Goal: Task Accomplishment & Management: Manage account settings

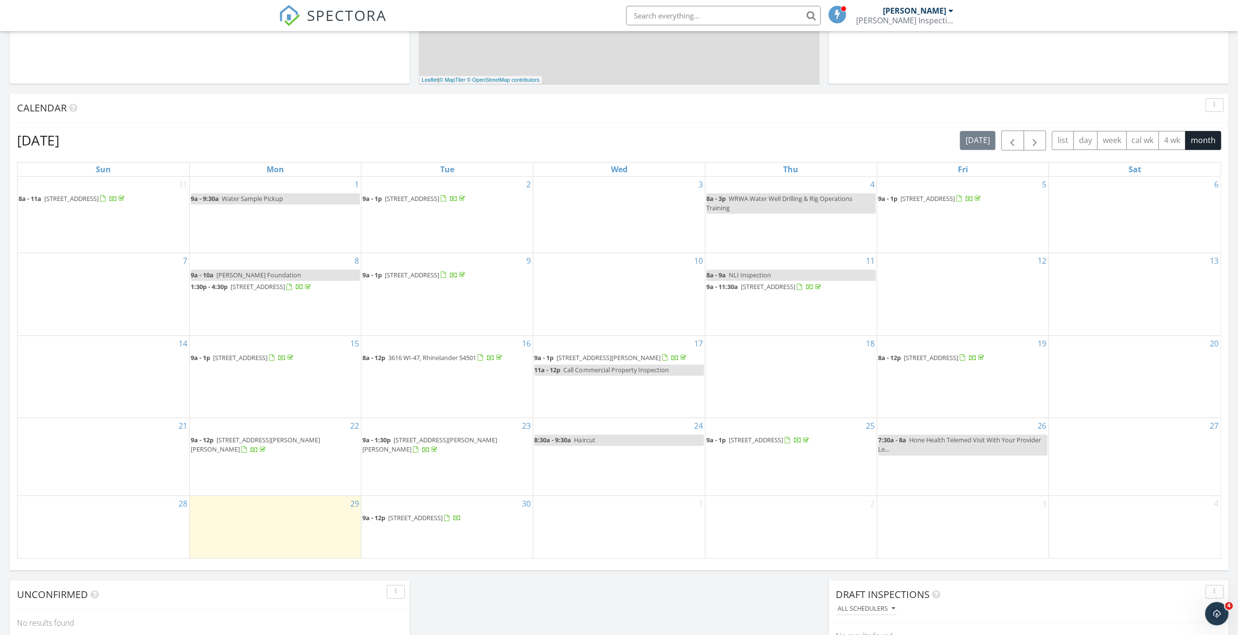
scroll to position [389, 0]
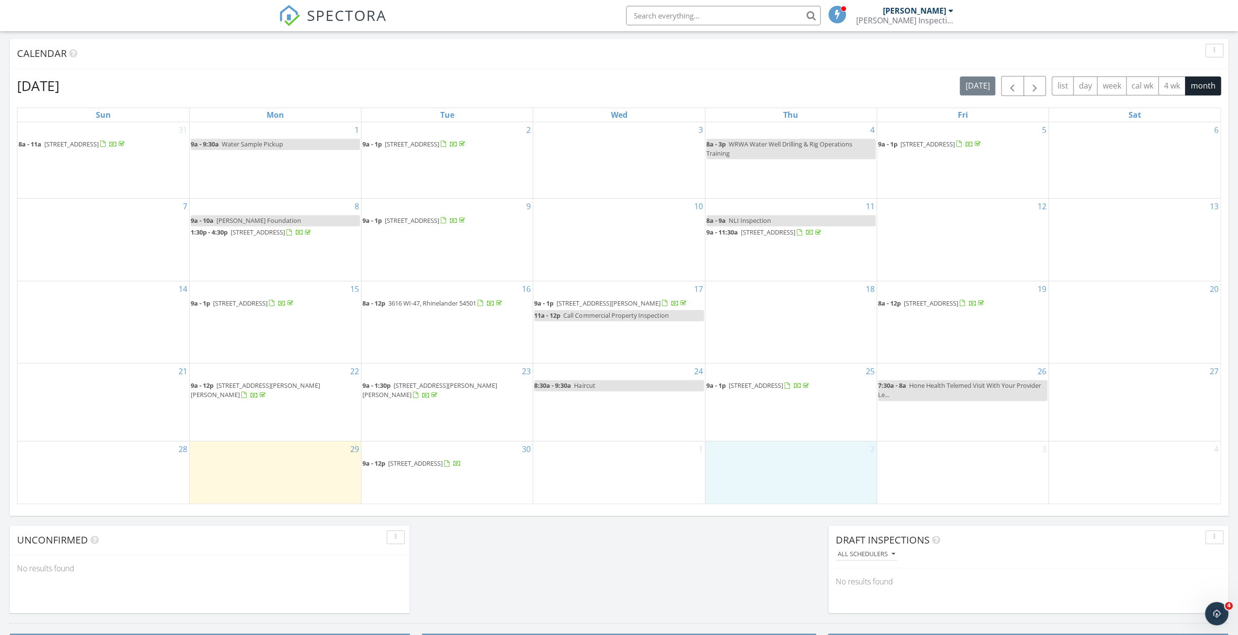
click at [774, 494] on div "2" at bounding box center [791, 472] width 171 height 63
click at [793, 472] on link "Event" at bounding box center [791, 471] width 50 height 16
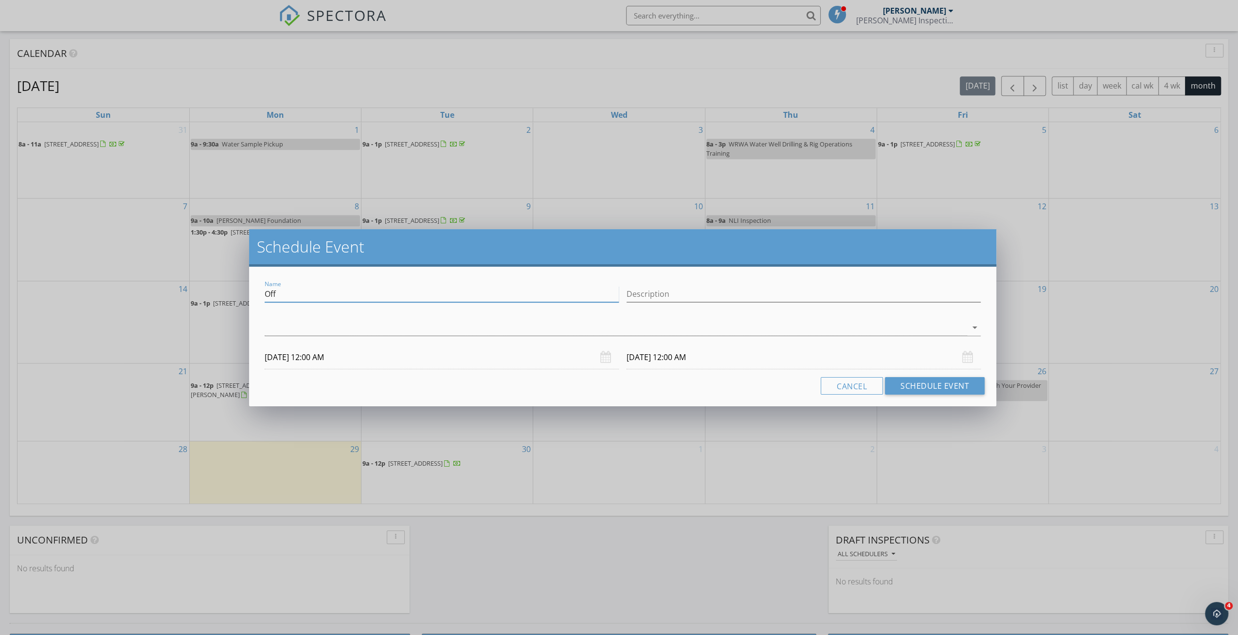
drag, startPoint x: 295, startPoint y: 293, endPoint x: 209, endPoint y: 290, distance: 86.2
click at [209, 290] on div "Schedule Event Name Off Description arrow_drop_down 10/02/2025 12:00 AM 10/03/2…" at bounding box center [619, 317] width 1238 height 635
type input "Veteran Services Office"
click at [544, 316] on div "check_box_outline_blank Nathan Brewer arrow_drop_down" at bounding box center [623, 330] width 716 height 32
click at [545, 323] on div at bounding box center [616, 328] width 703 height 16
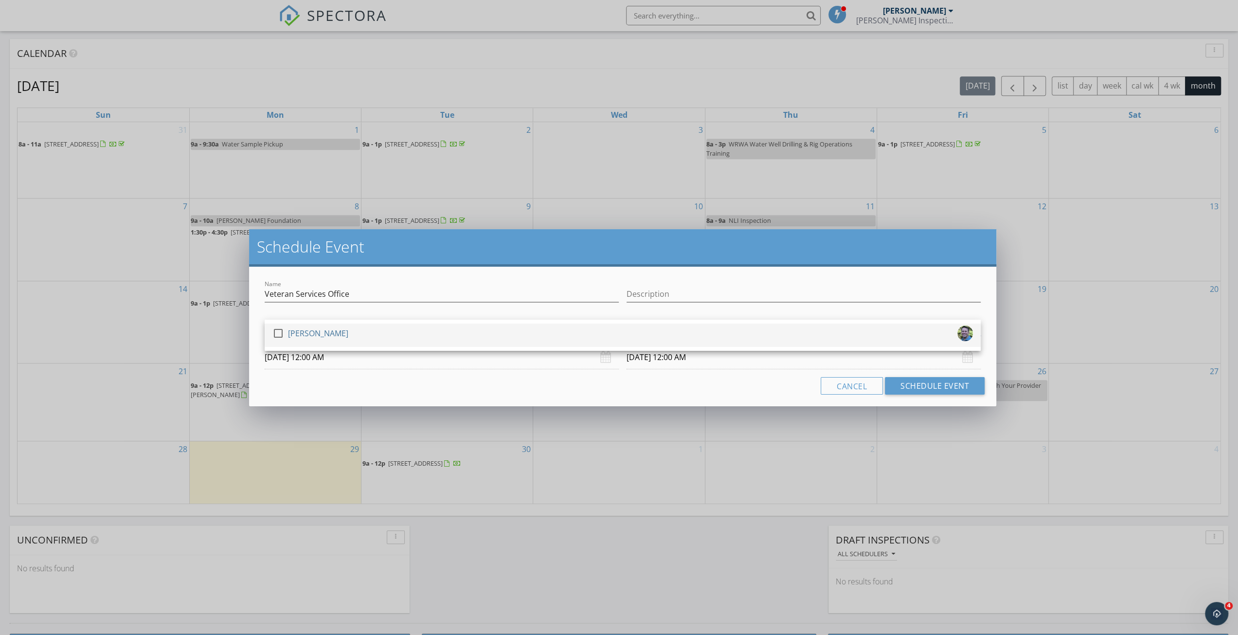
click at [528, 332] on div "check_box_outline_blank Nathan Brewer" at bounding box center [622, 335] width 701 height 19
click at [611, 252] on h2 "Schedule Event" at bounding box center [623, 246] width 732 height 19
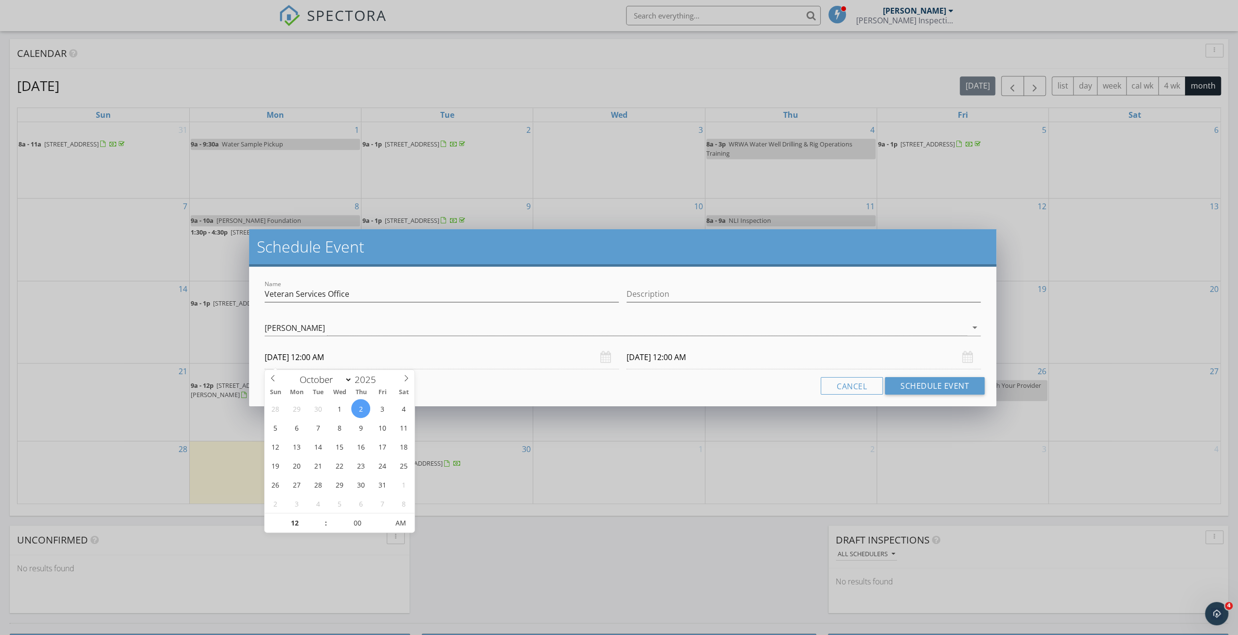
click at [429, 358] on input "10/02/2025 12:00 AM" at bounding box center [442, 357] width 354 height 24
click at [323, 536] on div "Schedule Event Name Veteran Services Office Description check_box Nathan Brewer…" at bounding box center [619, 317] width 1238 height 635
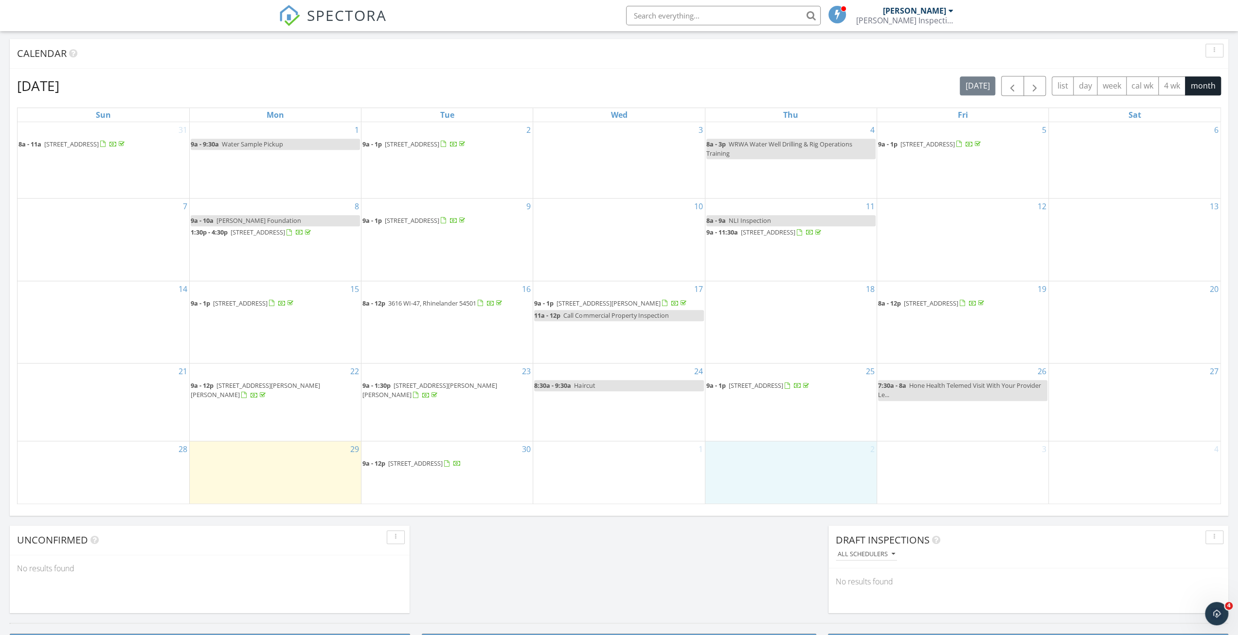
click at [795, 486] on div "2" at bounding box center [791, 472] width 171 height 63
click at [792, 464] on link "Event" at bounding box center [791, 463] width 50 height 16
select select "9"
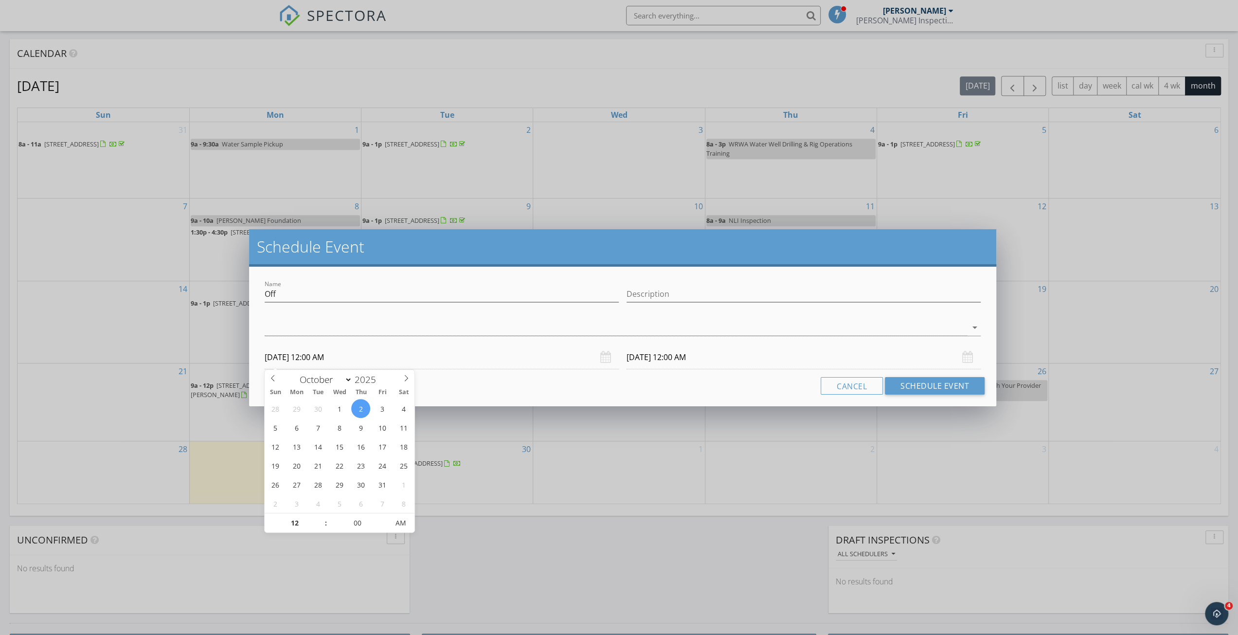
click at [418, 365] on input "10/02/2025 12:00 AM" at bounding box center [442, 357] width 354 height 24
type input "11"
type input "10/02/2025 11:00 PM"
click at [320, 528] on span at bounding box center [321, 528] width 7 height 10
type input "10"
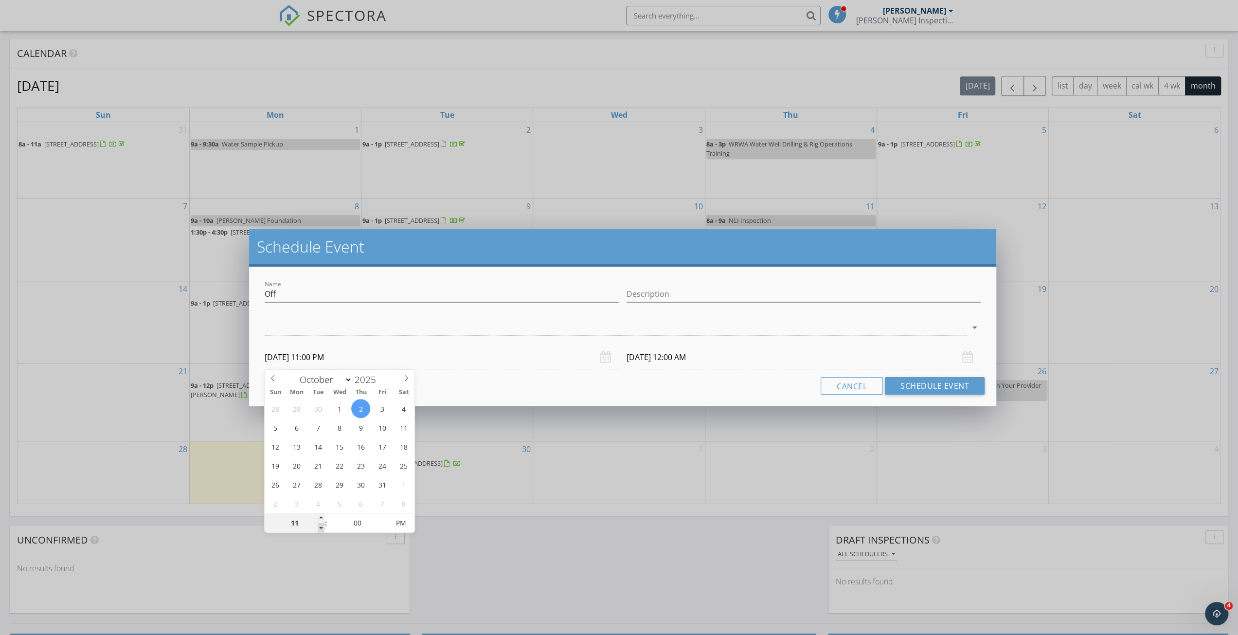
type input "10/02/2025 10:00 PM"
click at [320, 528] on span at bounding box center [321, 528] width 7 height 10
type input "09"
type input "10/02/2025 9:00 PM"
click at [320, 528] on span at bounding box center [321, 528] width 7 height 10
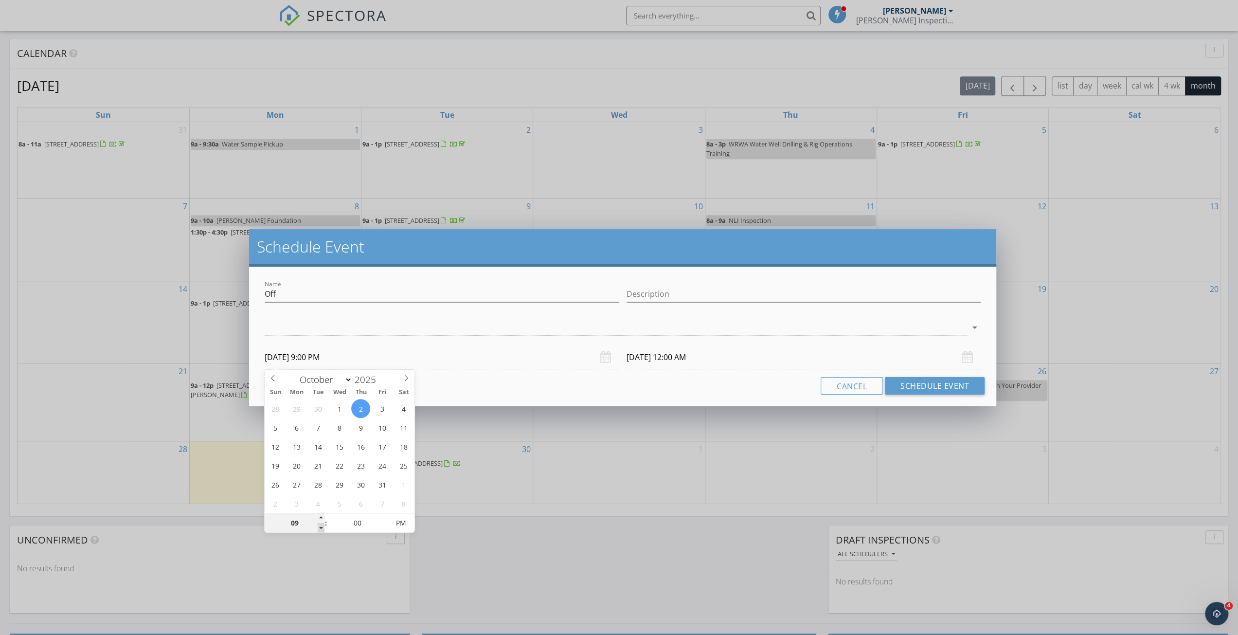
type input "08"
type input "10/02/2025 8:00 PM"
click at [320, 528] on span at bounding box center [321, 528] width 7 height 10
type input "07"
type input "10/02/2025 7:00 PM"
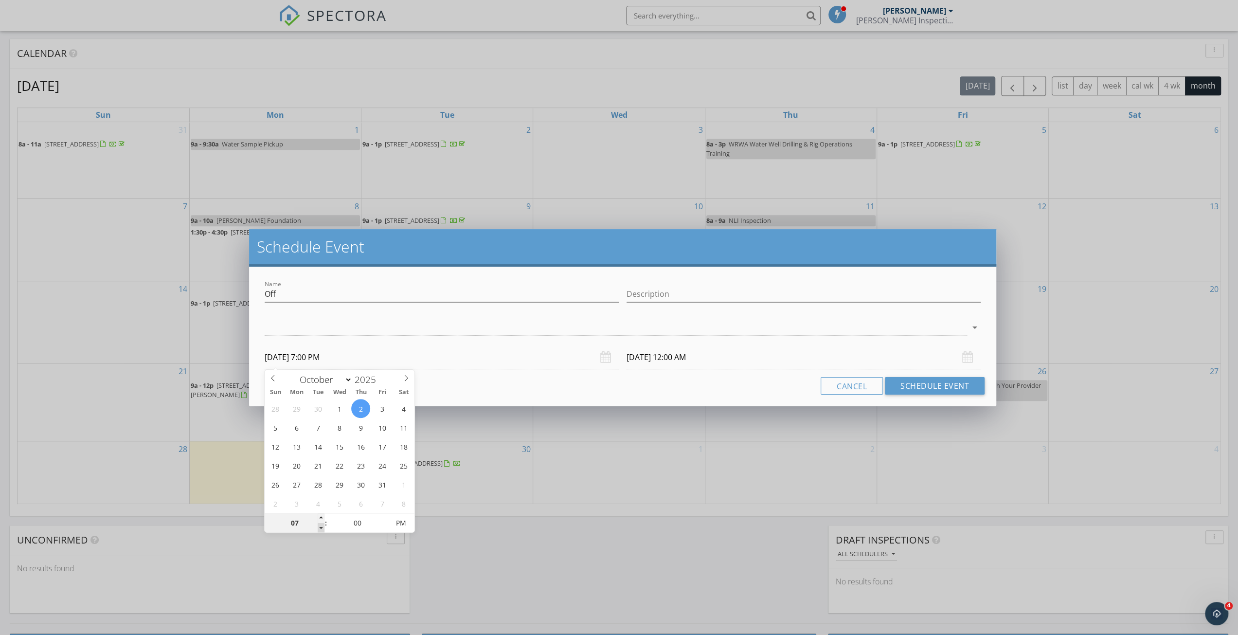
click at [321, 527] on span at bounding box center [321, 528] width 7 height 10
type input "06"
type input "10/02/2025 6:00 PM"
click at [321, 527] on span at bounding box center [321, 528] width 7 height 10
type input "05"
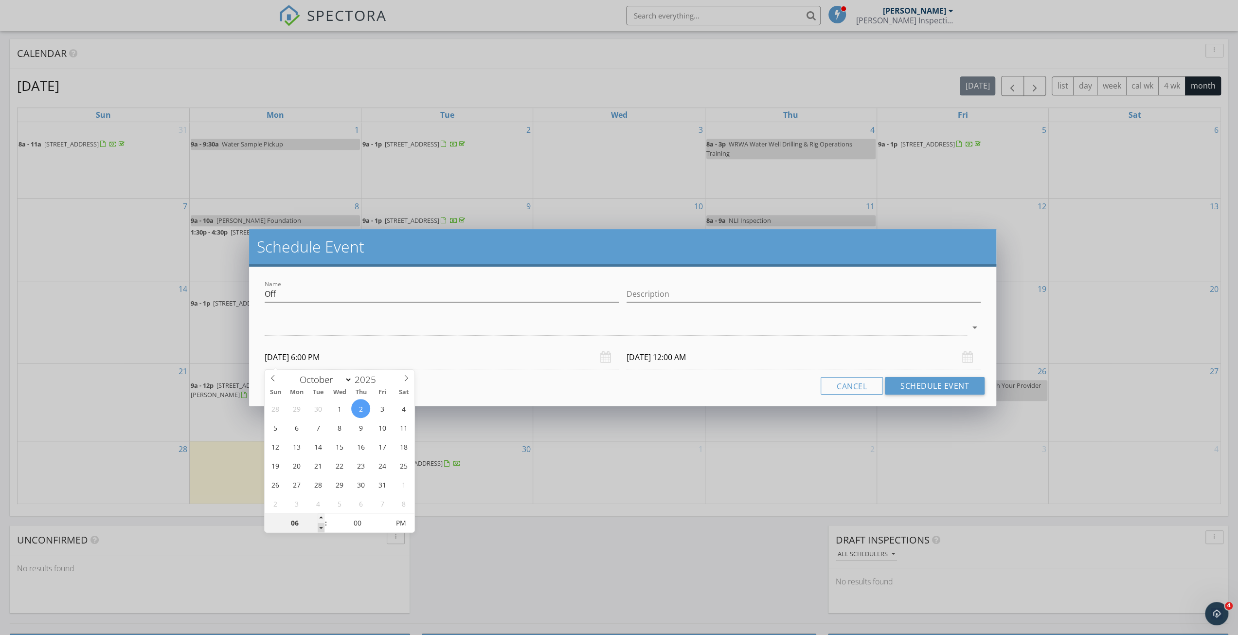
type input "10/02/2025 5:00 PM"
click at [321, 527] on span at bounding box center [321, 528] width 7 height 10
type input "04"
type input "10/02/2025 4:00 PM"
click at [321, 527] on span at bounding box center [321, 528] width 7 height 10
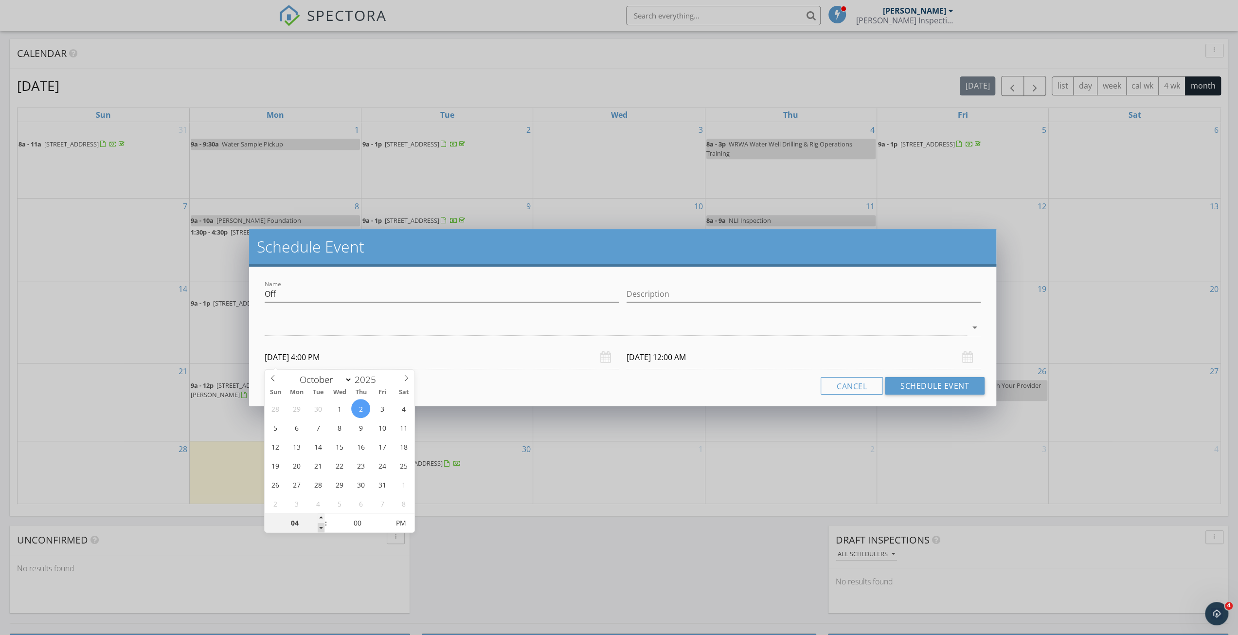
type input "04"
type input "10/03/2025 4:00 PM"
type input "03"
type input "10/02/2025 3:00 PM"
click at [321, 527] on span at bounding box center [321, 528] width 7 height 10
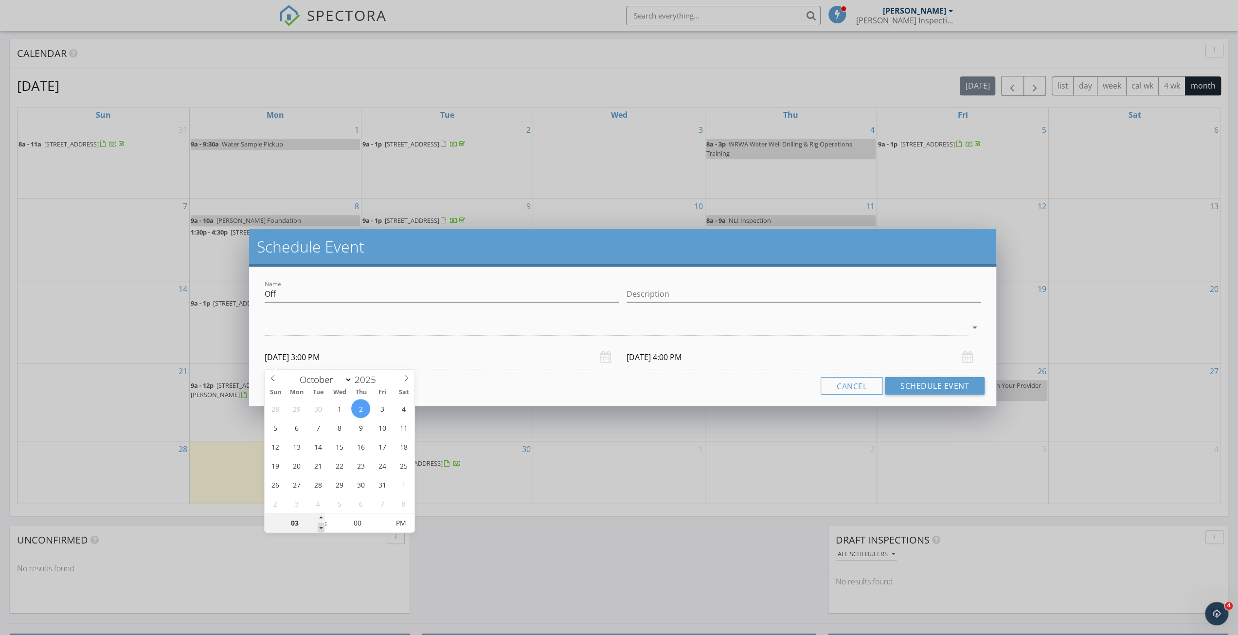
type input "03"
type input "10/03/2025 3:00 PM"
type input "02"
type input "10/02/2025 2:00 PM"
click at [321, 527] on span at bounding box center [321, 528] width 7 height 10
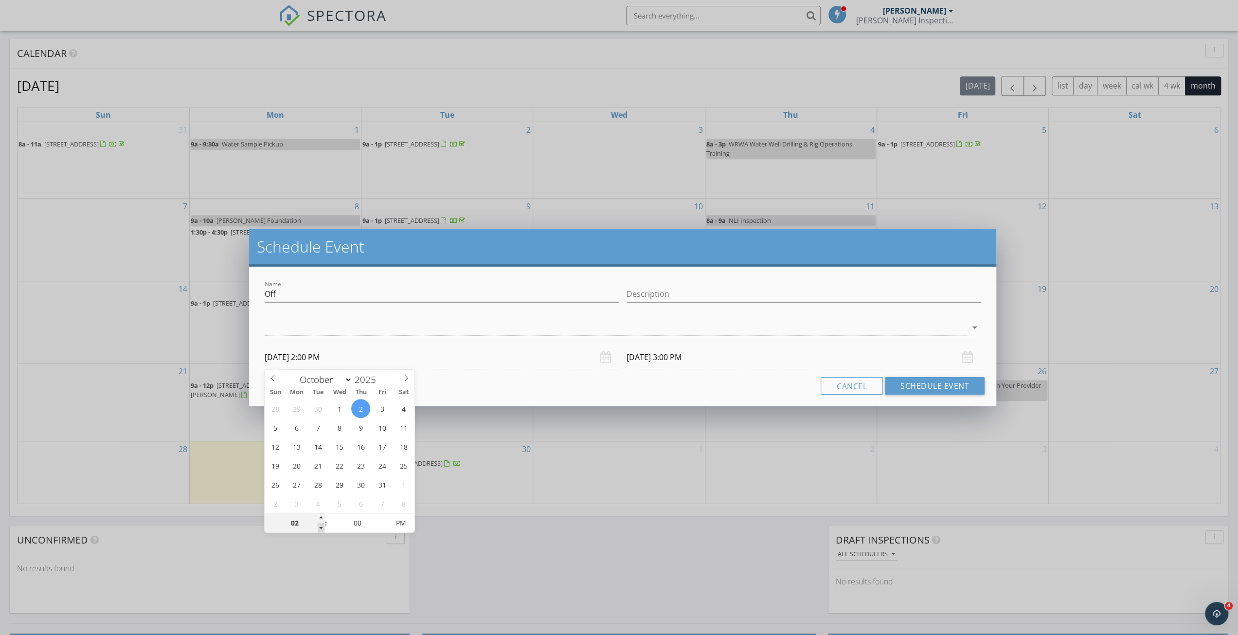
type input "02"
click at [708, 361] on input "10/03/2025 2:00 PM" at bounding box center [804, 357] width 354 height 24
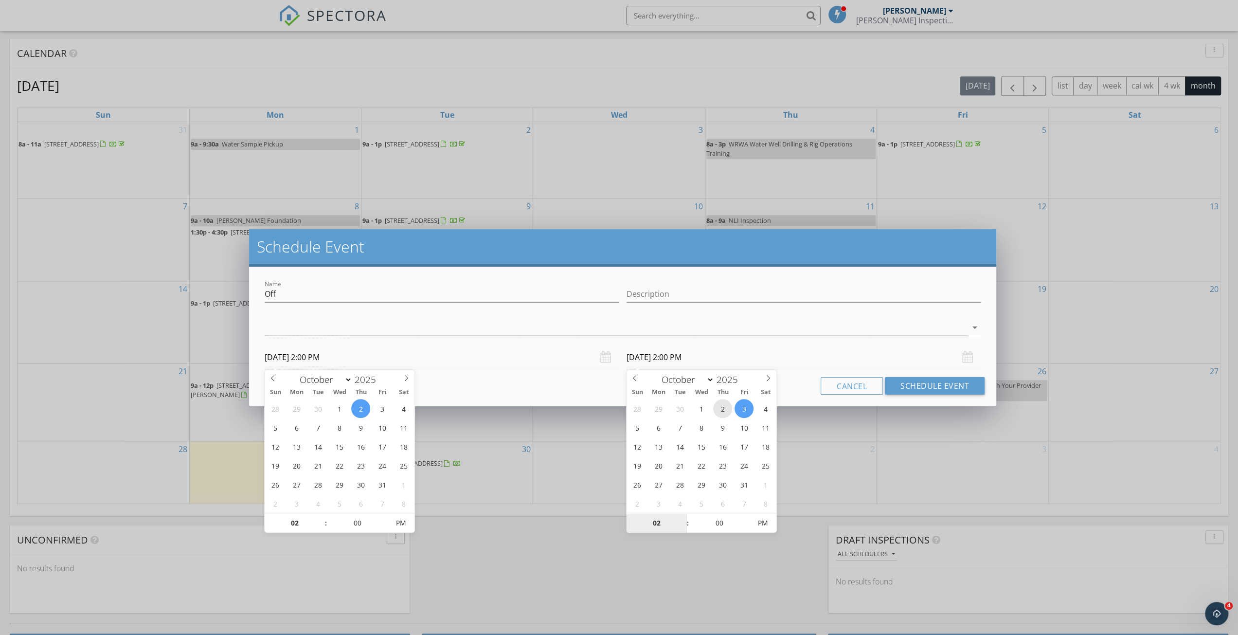
type input "10/02/2025 2:00 PM"
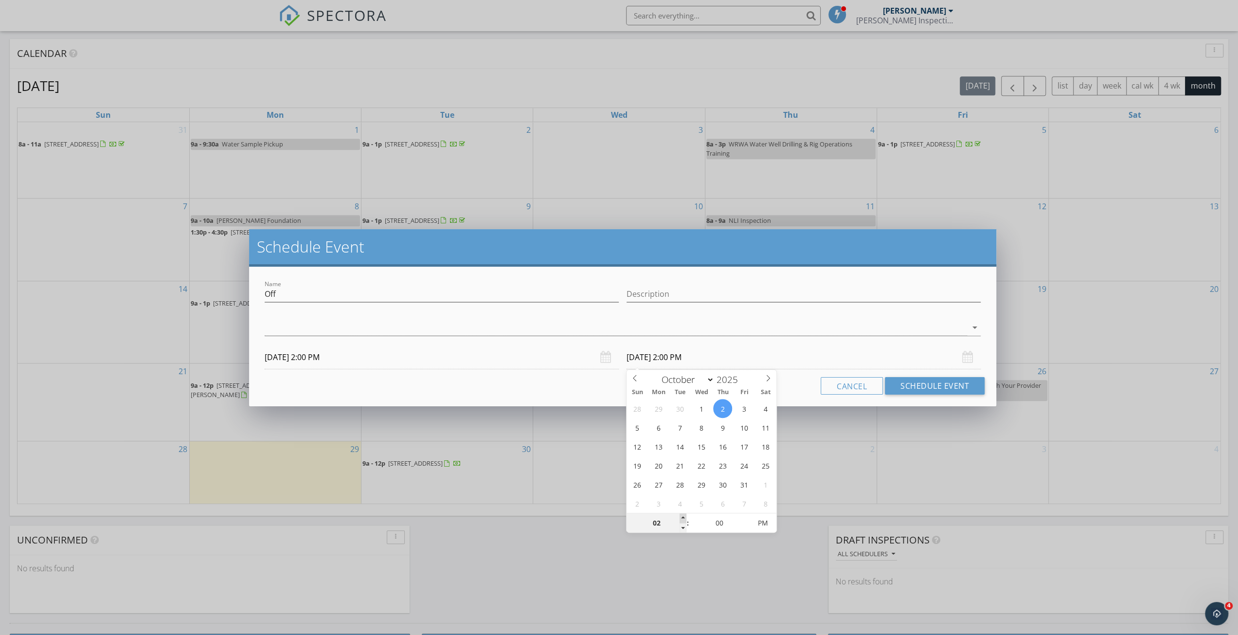
type input "03"
type input "10/02/2025 3:00 PM"
click at [682, 520] on span at bounding box center [683, 518] width 7 height 10
drag, startPoint x: 355, startPoint y: 296, endPoint x: 359, endPoint y: 291, distance: 5.9
click at [357, 294] on input "Off" at bounding box center [442, 294] width 354 height 16
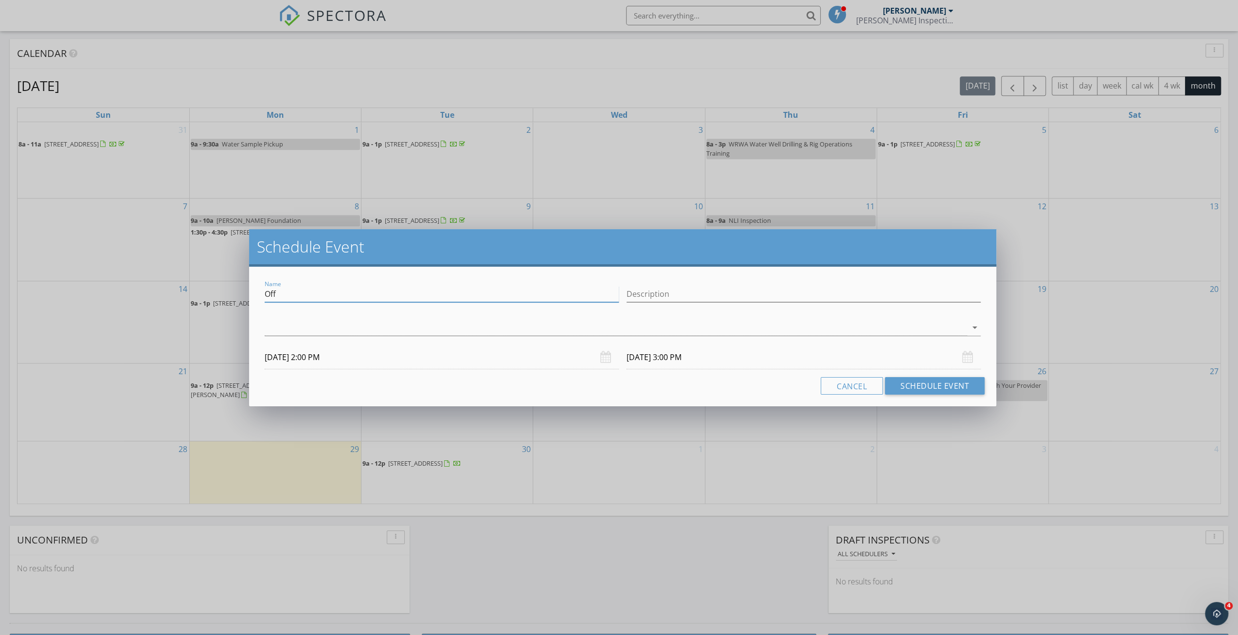
drag, startPoint x: 358, startPoint y: 296, endPoint x: 198, endPoint y: 284, distance: 161.0
click at [198, 284] on div "Schedule Event Name Off Description check_box_outline_blank Nathan Brewer arrow…" at bounding box center [619, 317] width 1238 height 635
click at [581, 326] on div at bounding box center [616, 328] width 703 height 16
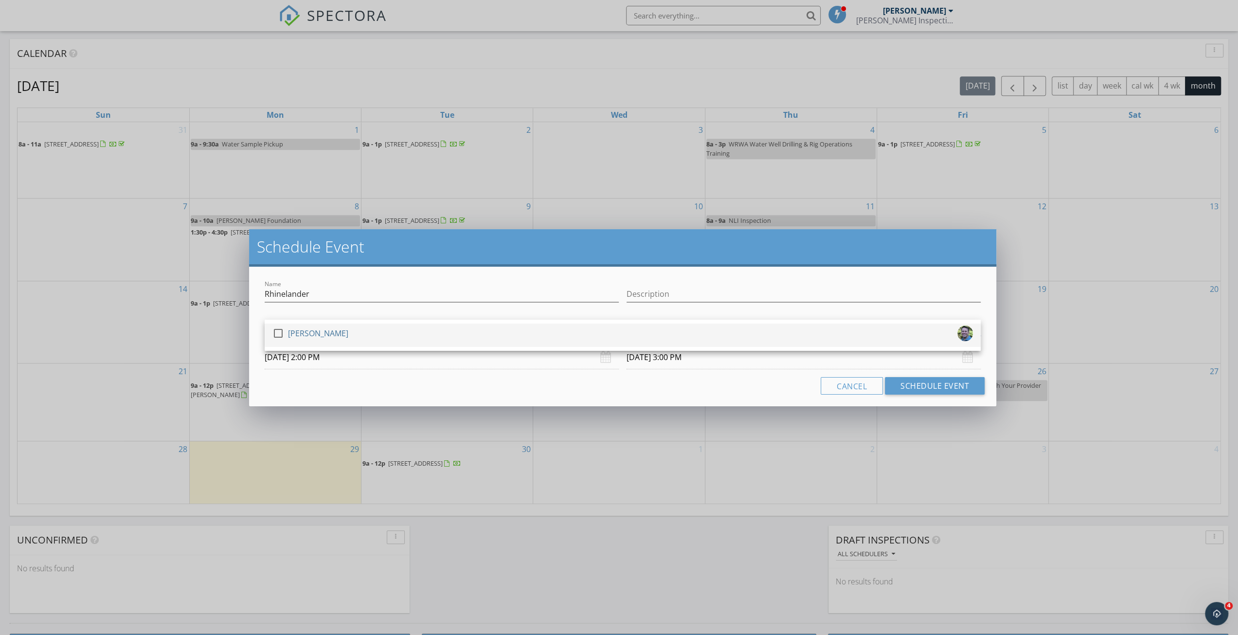
click at [420, 330] on div "check_box_outline_blank Nathan Brewer" at bounding box center [622, 335] width 701 height 19
click at [703, 297] on input "Description" at bounding box center [804, 294] width 354 height 16
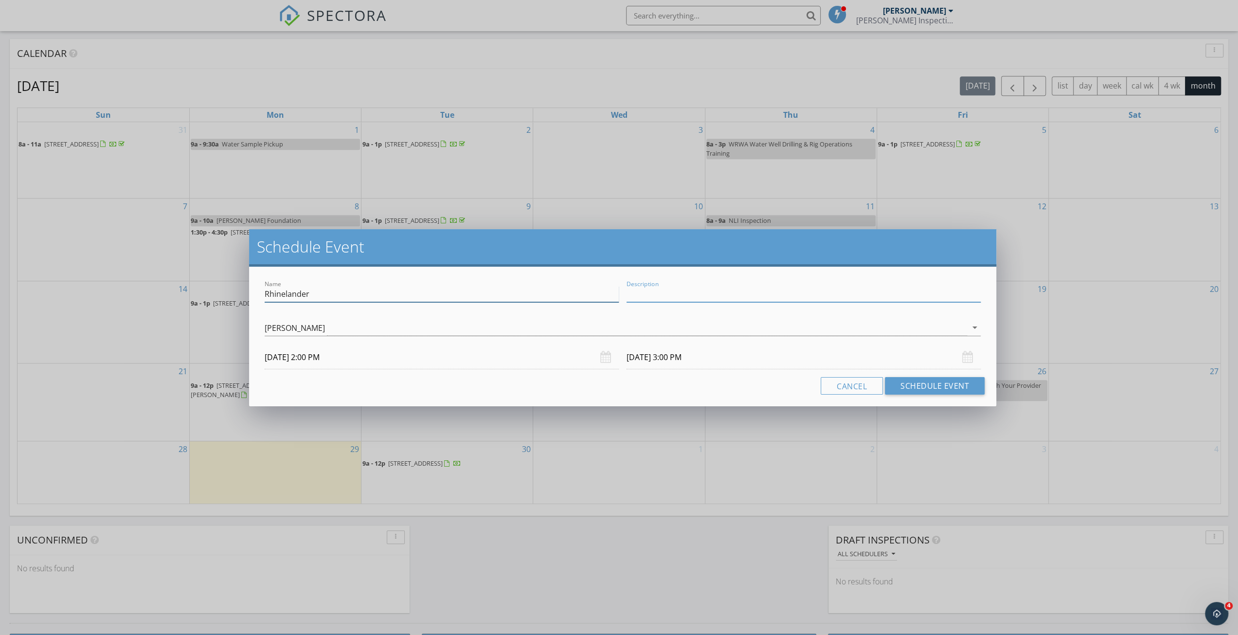
click at [574, 297] on input "Rhinelander" at bounding box center [442, 294] width 354 height 16
type input "Rhinelander VSO"
type input "Veteran Office Claim"
click at [961, 388] on button "Schedule Event" at bounding box center [935, 386] width 100 height 18
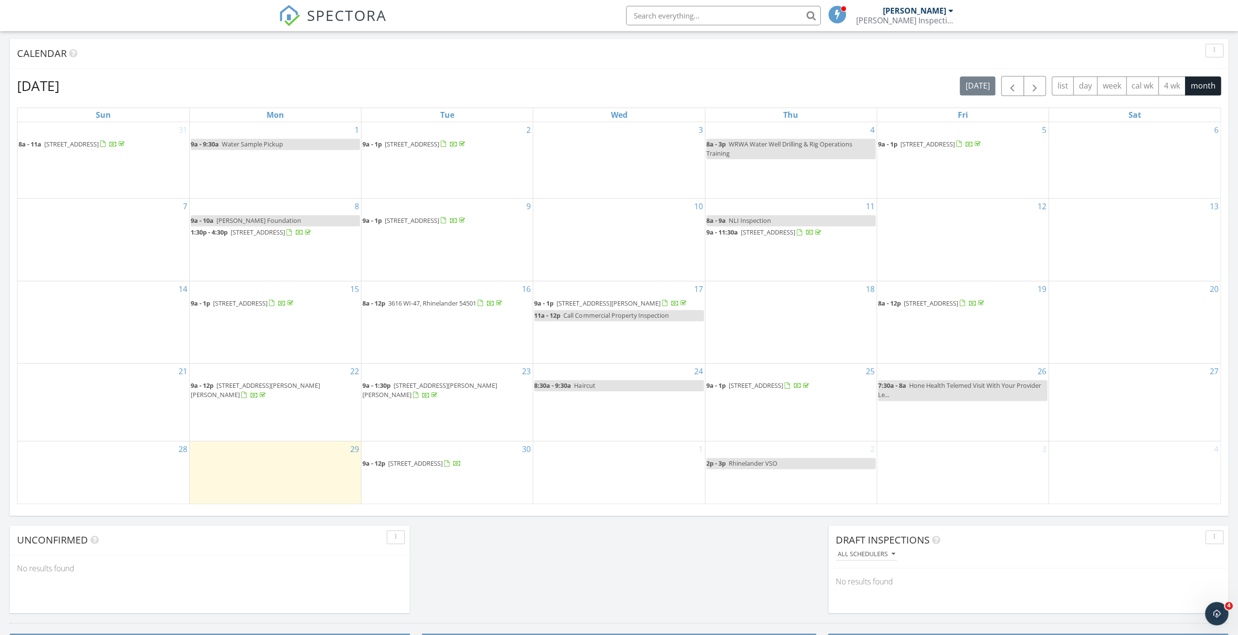
click at [612, 38] on div "Today Nathan Brewer No results found New Inspection New Quote Map + − Leaflet |…" at bounding box center [619, 180] width 1238 height 886
click at [723, 540] on div "Today Nathan Brewer No results found New Inspection New Quote Map + − Leaflet |…" at bounding box center [619, 180] width 1238 height 886
click at [627, 84] on div "September 2025 today list day week cal wk 4 wk month" at bounding box center [619, 86] width 1204 height 20
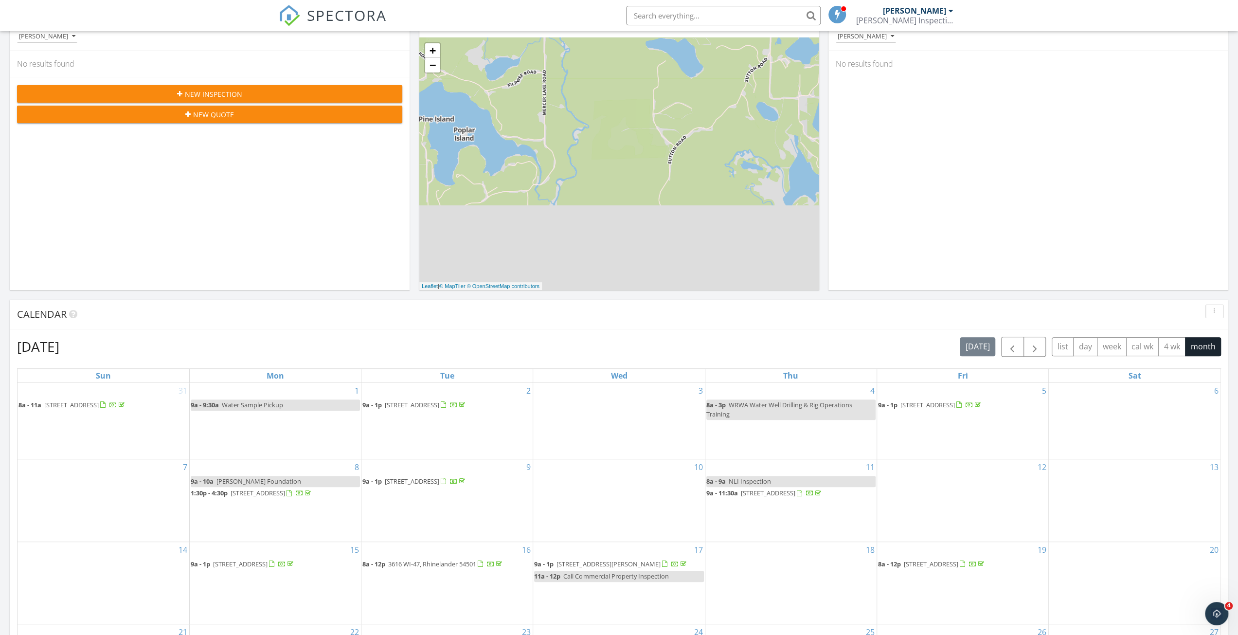
scroll to position [0, 0]
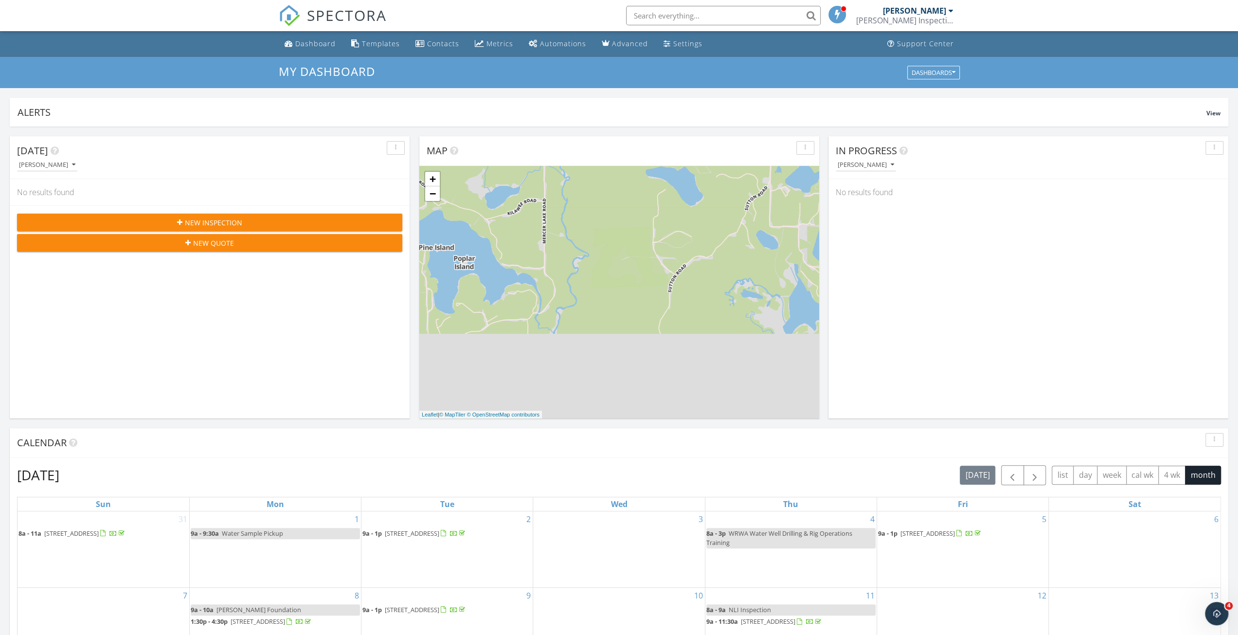
click at [863, 318] on div "In Progress Nathan Brewer No results found" at bounding box center [1029, 277] width 400 height 282
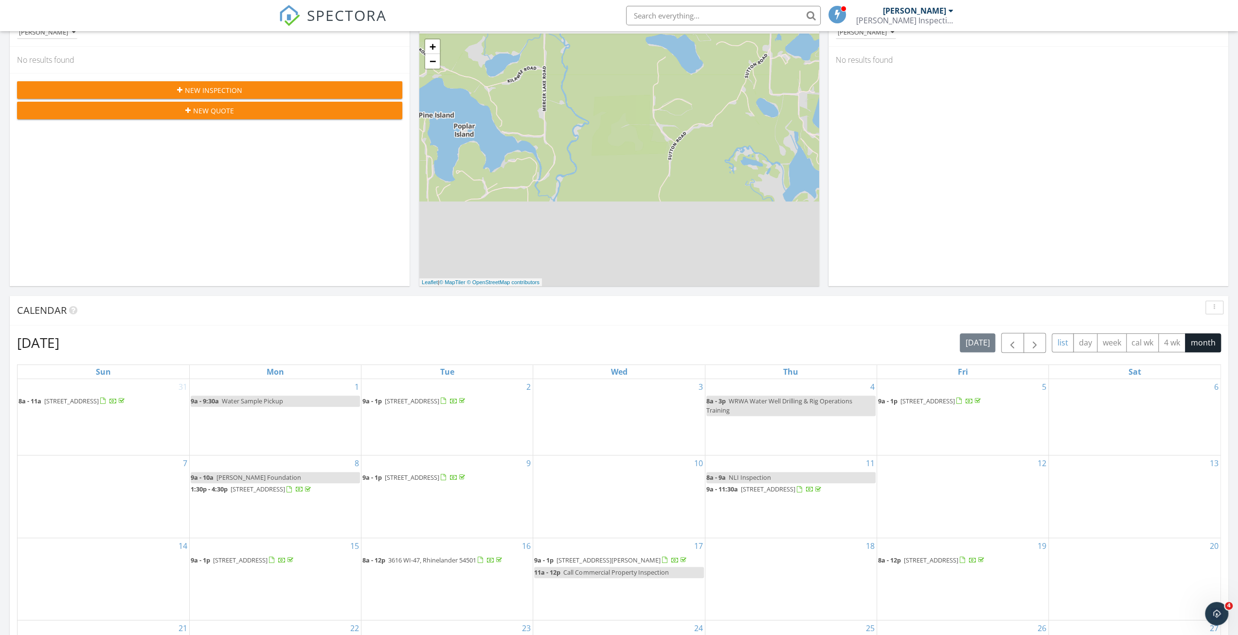
scroll to position [146, 0]
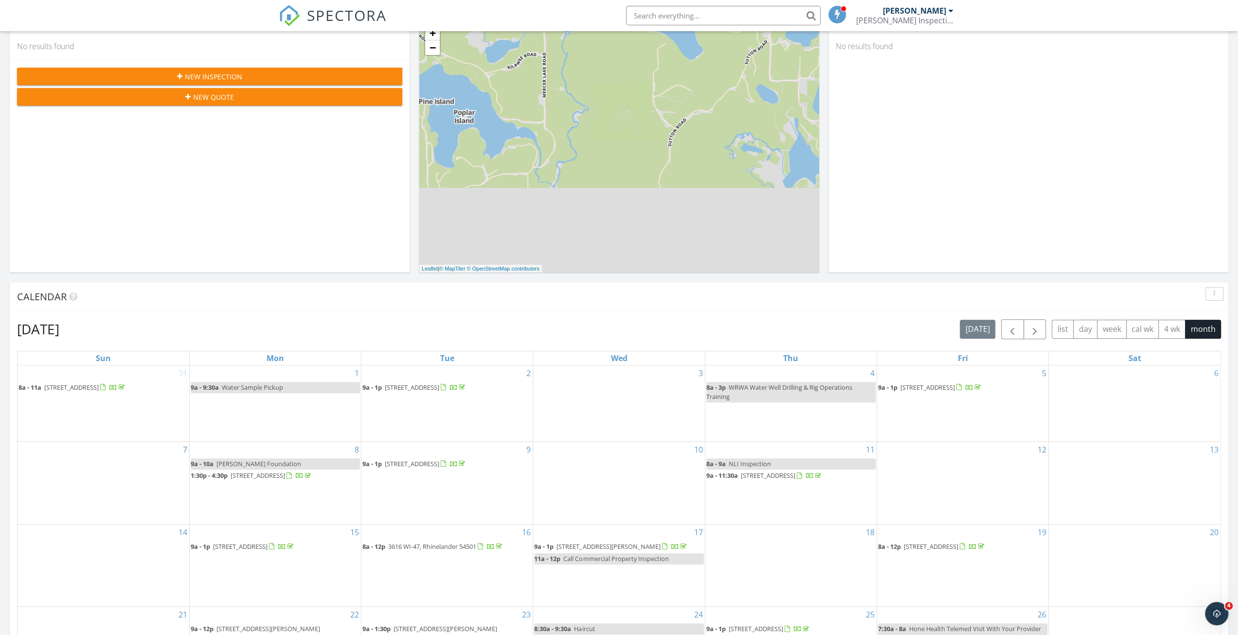
click at [1048, 330] on div "today list day week cal wk 4 wk month" at bounding box center [1090, 329] width 261 height 20
click at [1041, 325] on span "button" at bounding box center [1035, 330] width 12 height 12
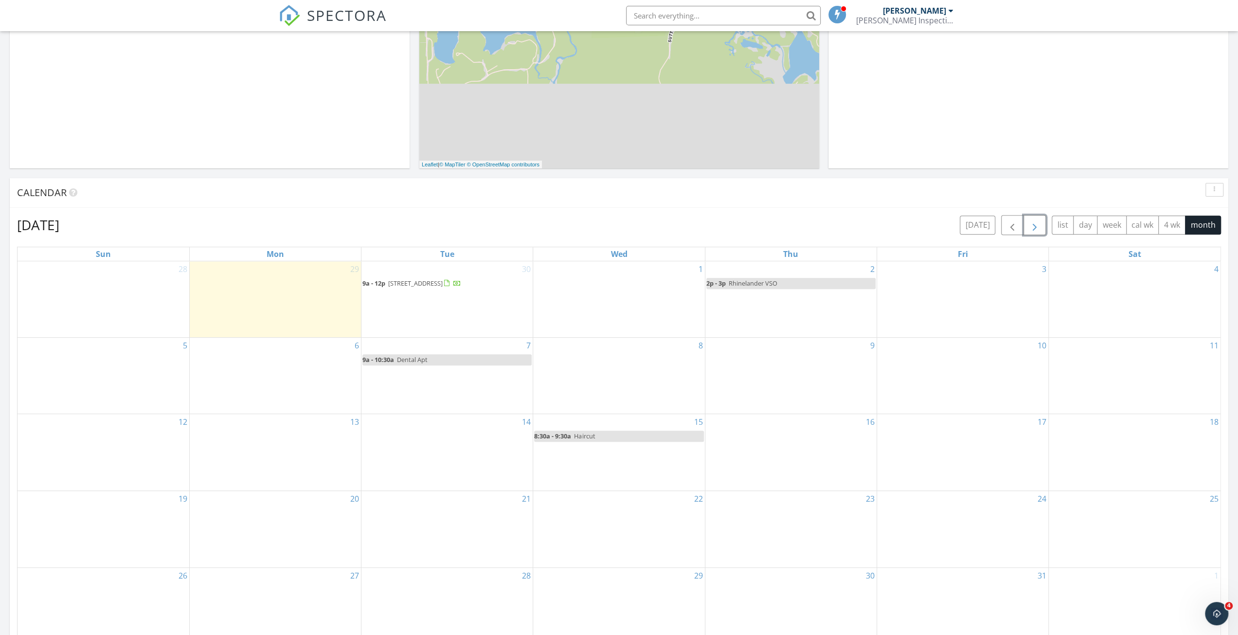
scroll to position [292, 0]
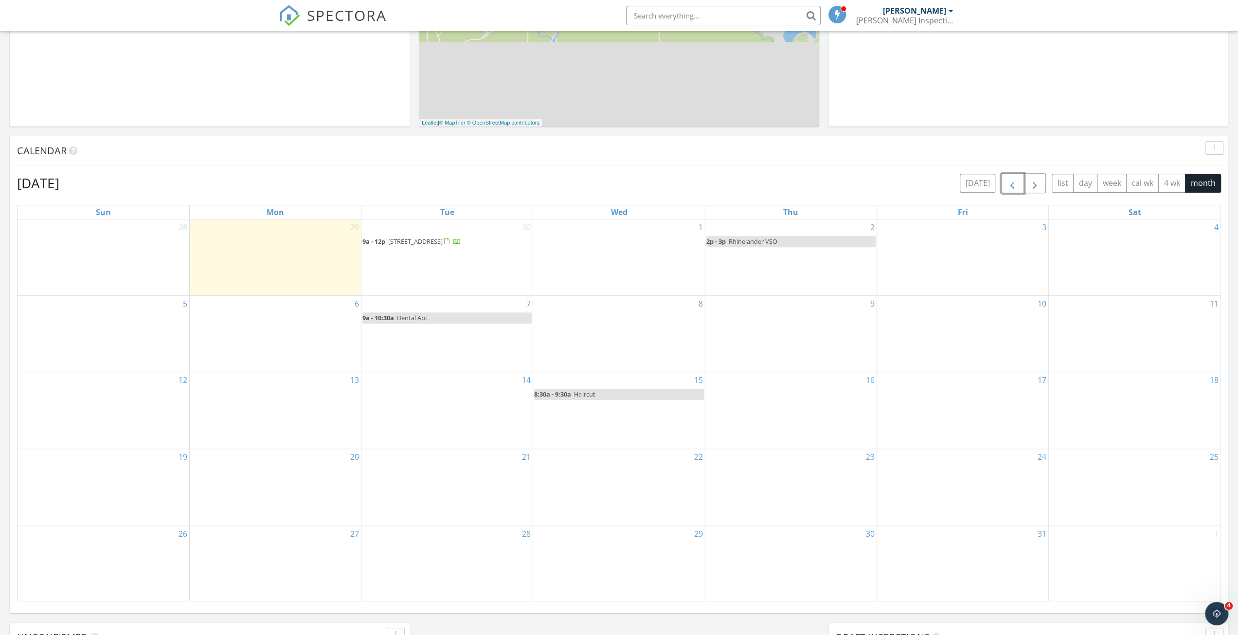
click at [1017, 189] on span "button" at bounding box center [1013, 184] width 12 height 12
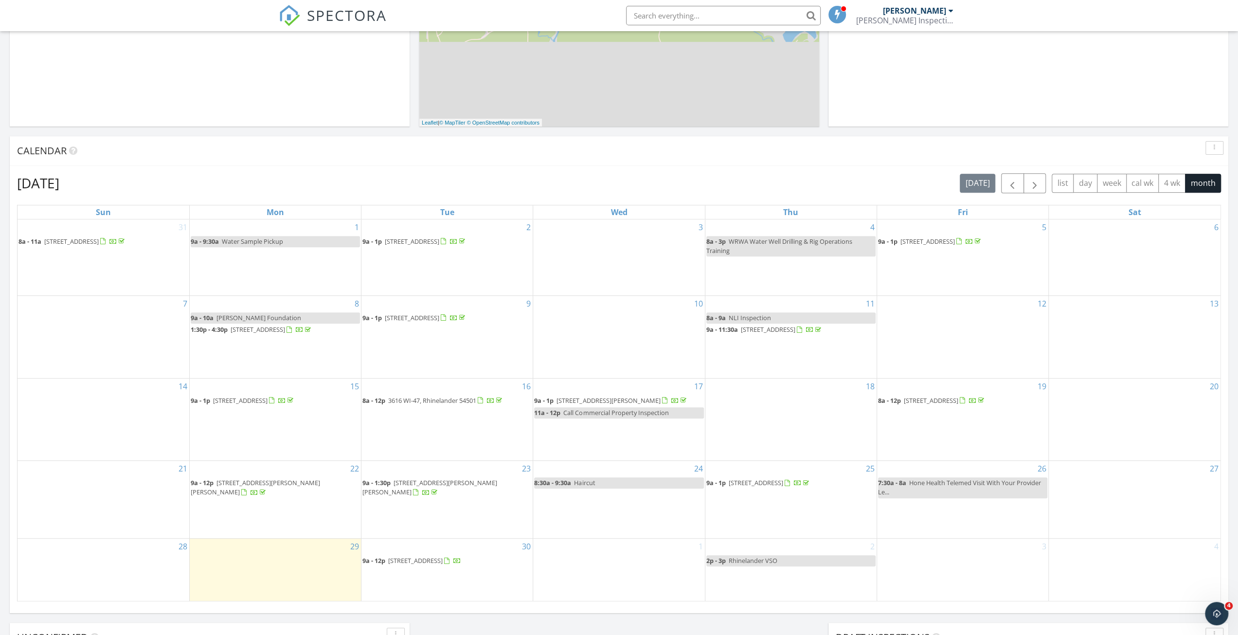
click at [819, 176] on div "September 2025 today list day week cal wk 4 wk month" at bounding box center [619, 183] width 1204 height 20
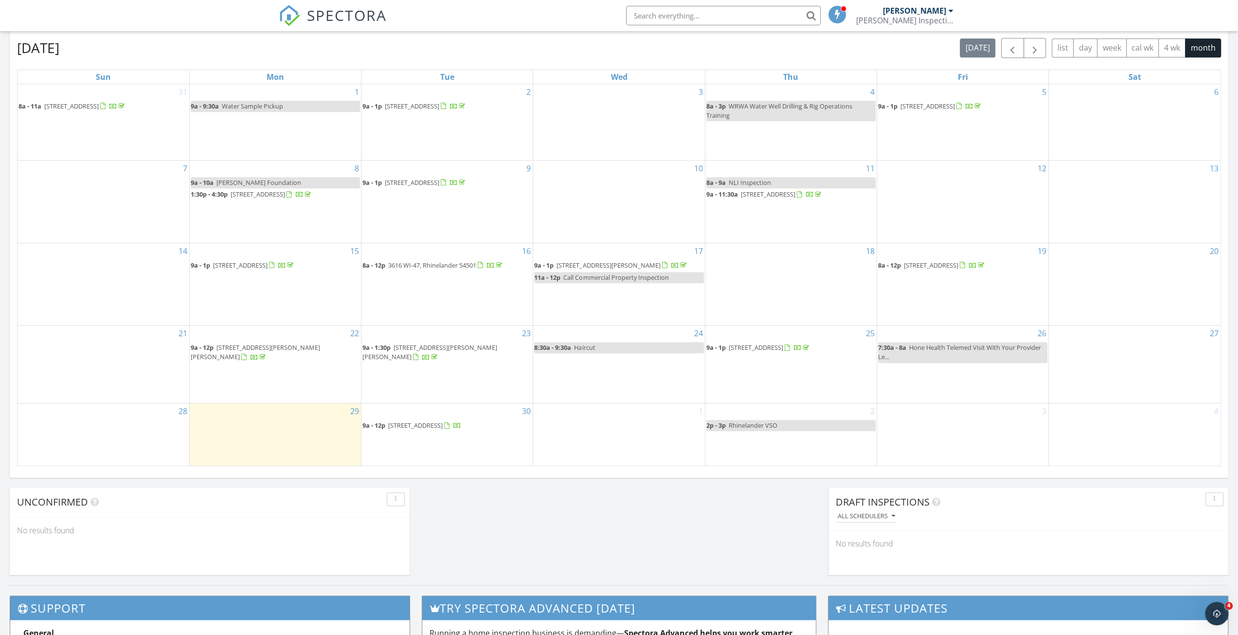
scroll to position [438, 0]
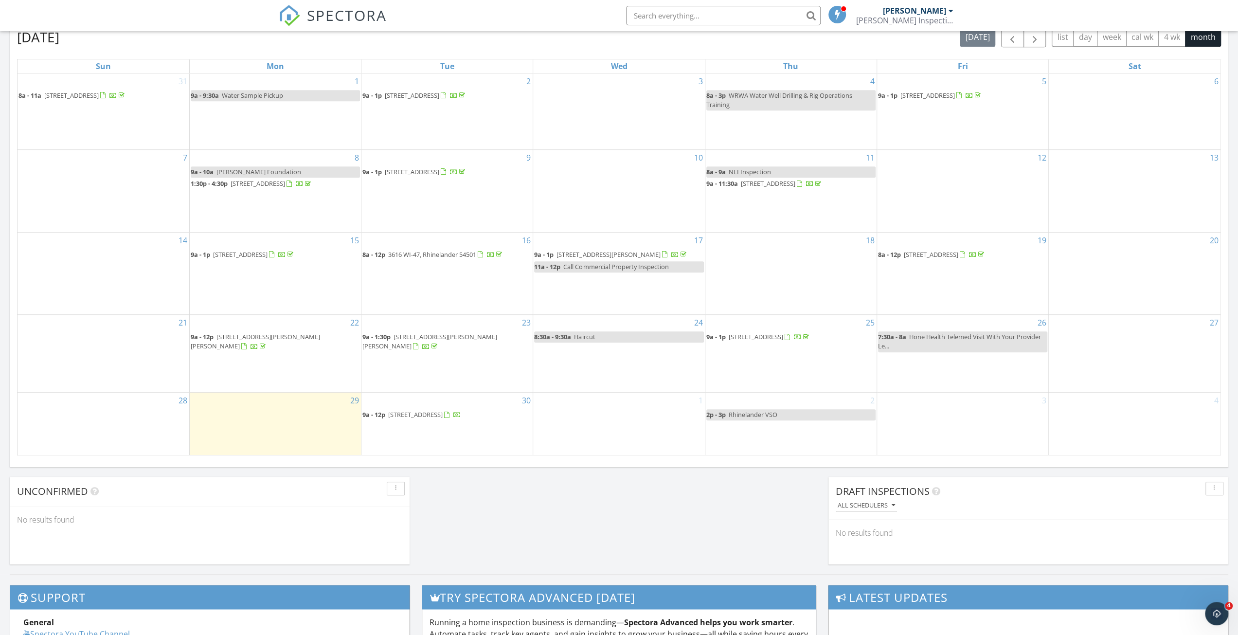
click at [794, 501] on div "Today Nathan Brewer No results found New Inspection New Quote Map + − Leaflet |…" at bounding box center [619, 132] width 1238 height 886
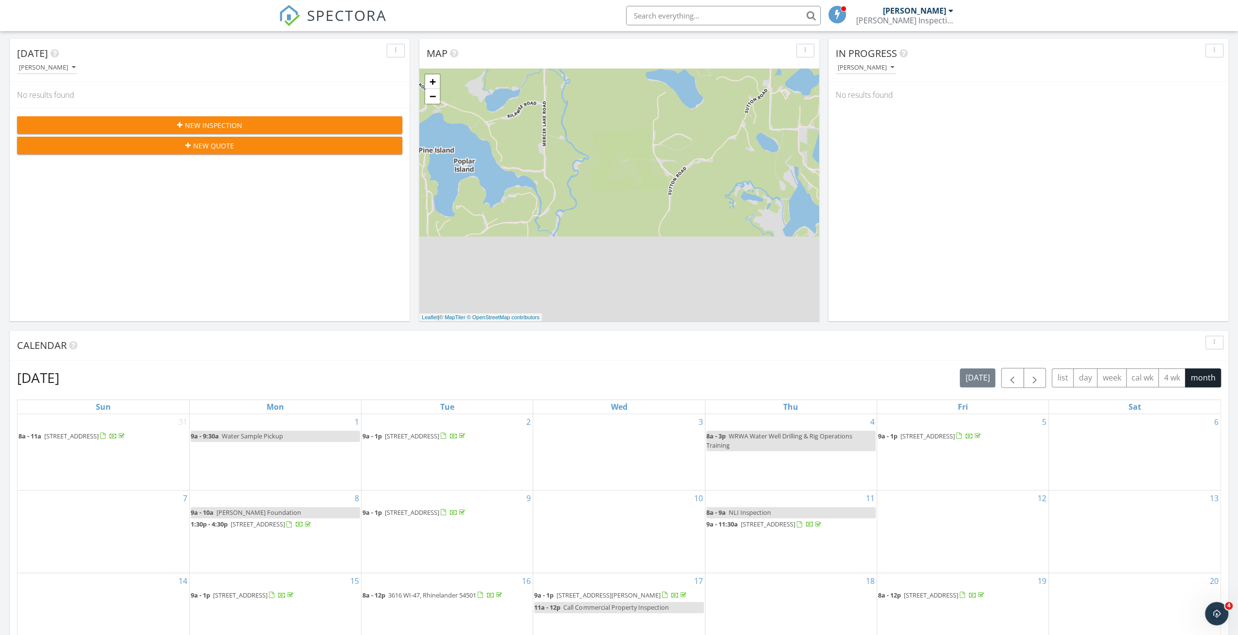
click at [776, 359] on div "Calendar" at bounding box center [619, 346] width 1219 height 30
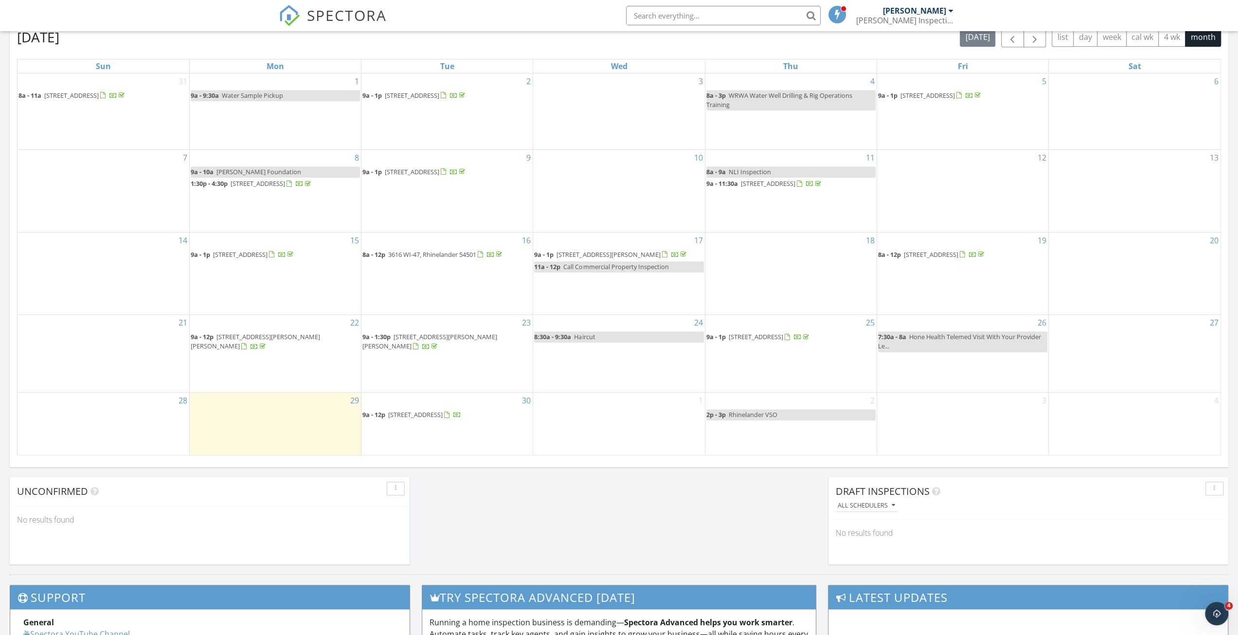
click at [767, 500] on div "Today Nathan Brewer No results found New Inspection New Quote Map + − Leaflet |…" at bounding box center [619, 132] width 1238 height 886
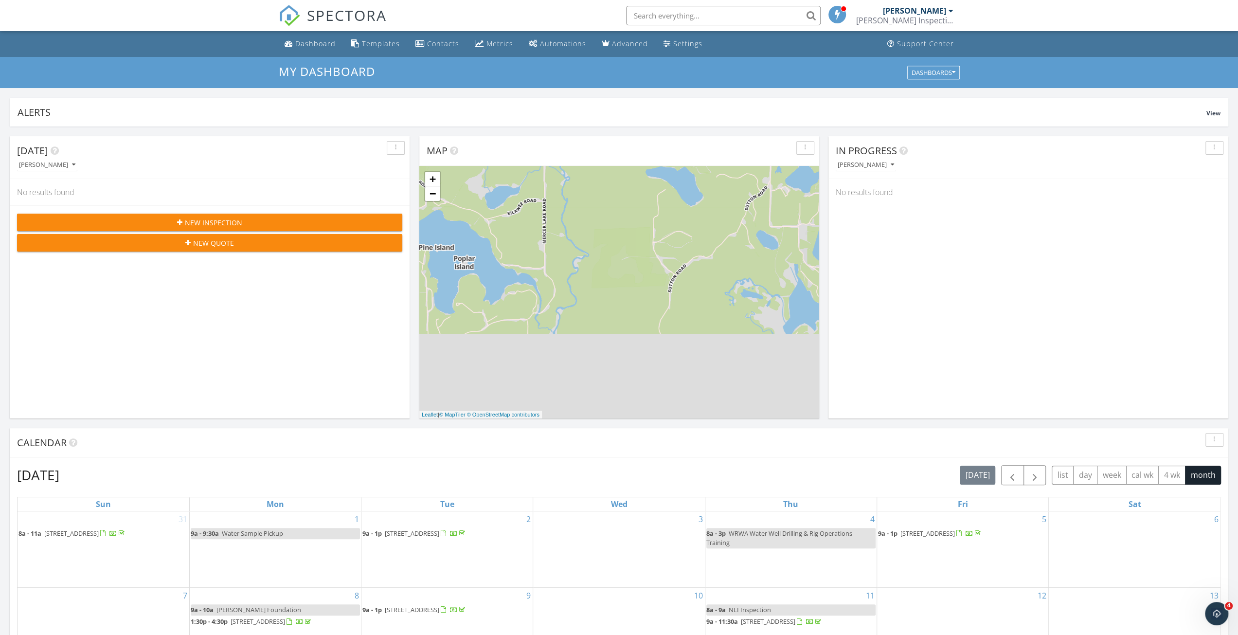
drag, startPoint x: 764, startPoint y: 515, endPoint x: 738, endPoint y: 249, distance: 267.5
click at [824, 226] on div "Today Nathan Brewer No results found New Inspection New Quote Map + − Leaflet |…" at bounding box center [619, 570] width 1238 height 886
click at [830, 387] on div "Today Nathan Brewer No results found New Inspection New Quote Map + − Leaflet |…" at bounding box center [619, 570] width 1238 height 886
click at [868, 361] on div "In Progress Nathan Brewer No results found" at bounding box center [1029, 277] width 400 height 282
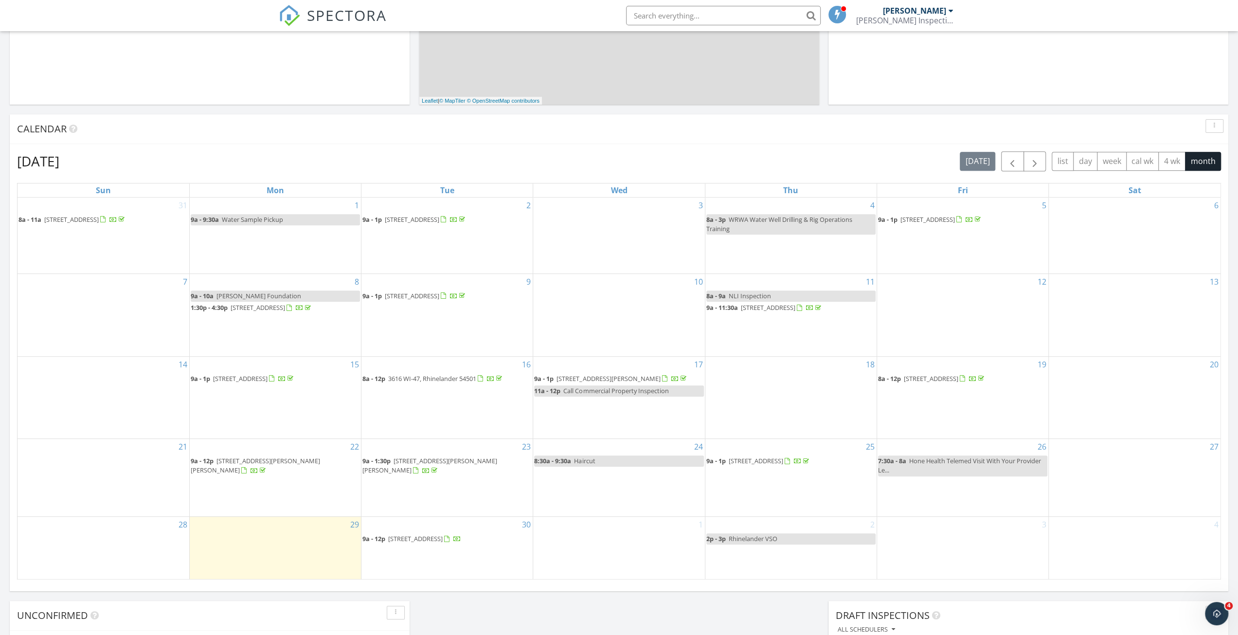
scroll to position [389, 0]
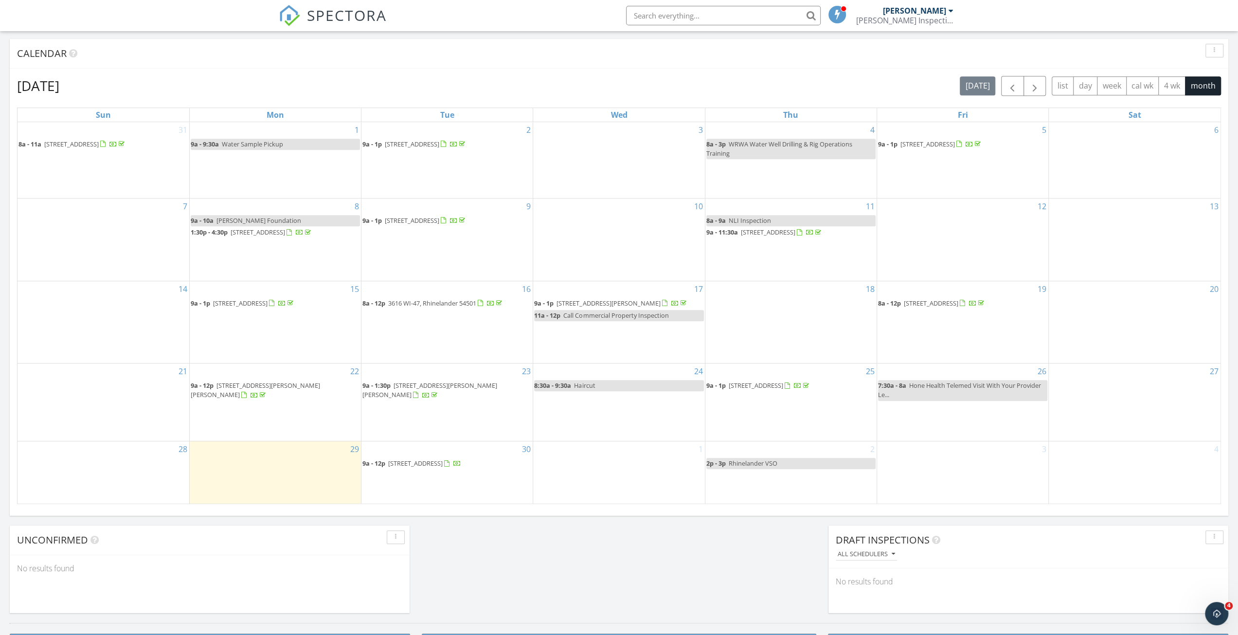
click at [466, 394] on span "[STREET_ADDRESS][PERSON_NAME][PERSON_NAME]" at bounding box center [430, 390] width 135 height 18
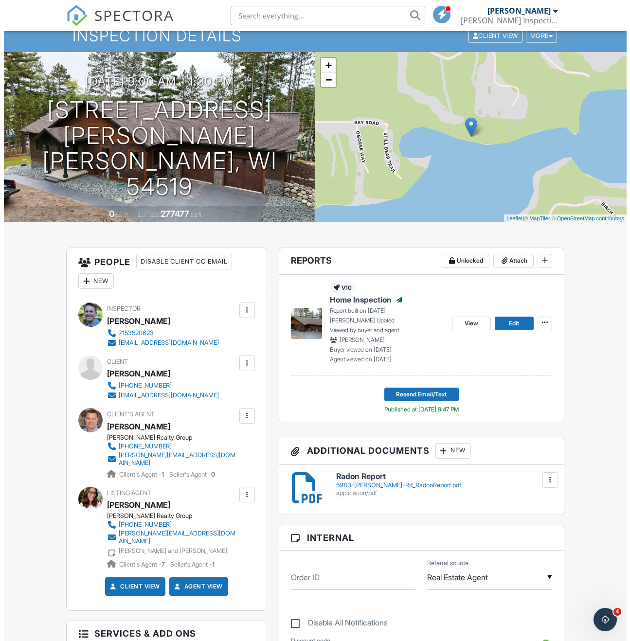
scroll to position [97, 0]
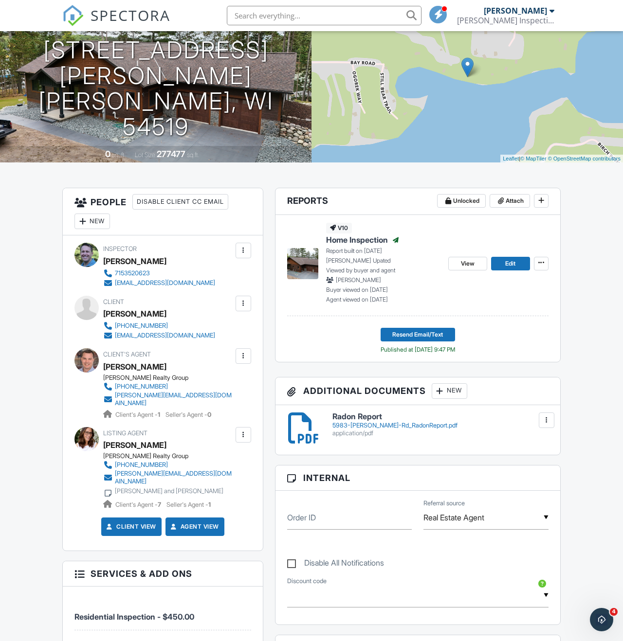
click at [460, 399] on div "New" at bounding box center [450, 391] width 36 height 16
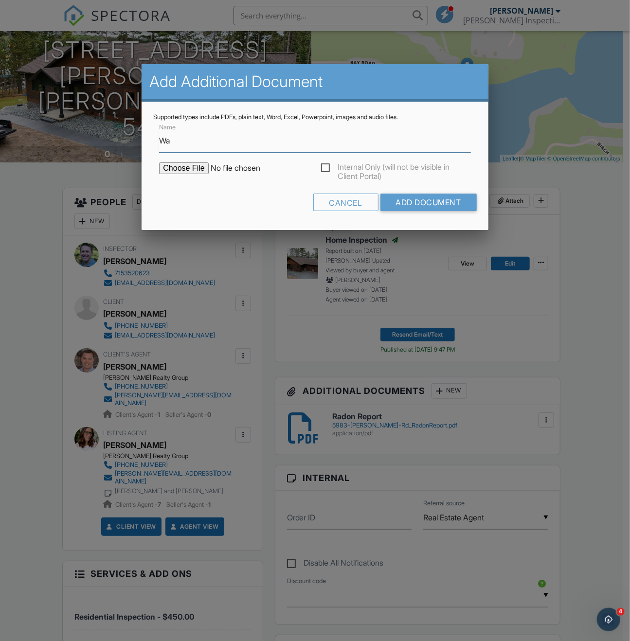
type input "Water Sample Results"
click at [199, 164] on input "file" at bounding box center [241, 169] width 165 height 12
type input "C:\fakepath\5983 Jacoby Rd Water Sample Results.pdf"
click at [413, 202] on input "Add Document" at bounding box center [429, 203] width 96 height 18
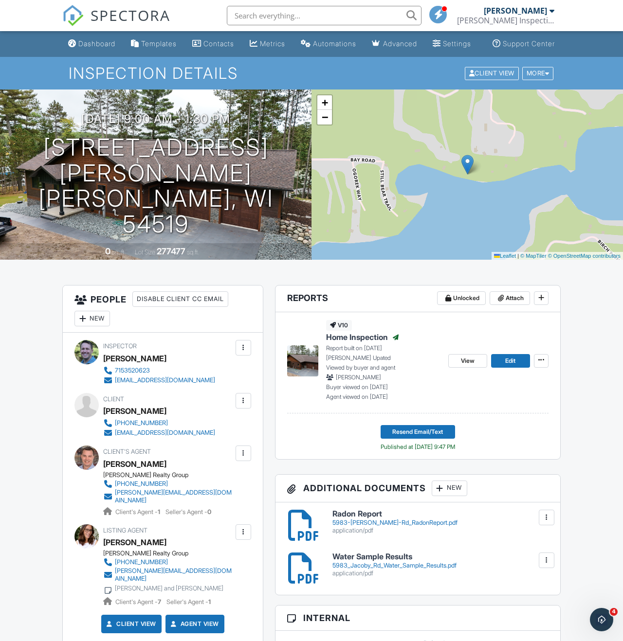
drag, startPoint x: 158, startPoint y: 446, endPoint x: 152, endPoint y: 441, distance: 7.6
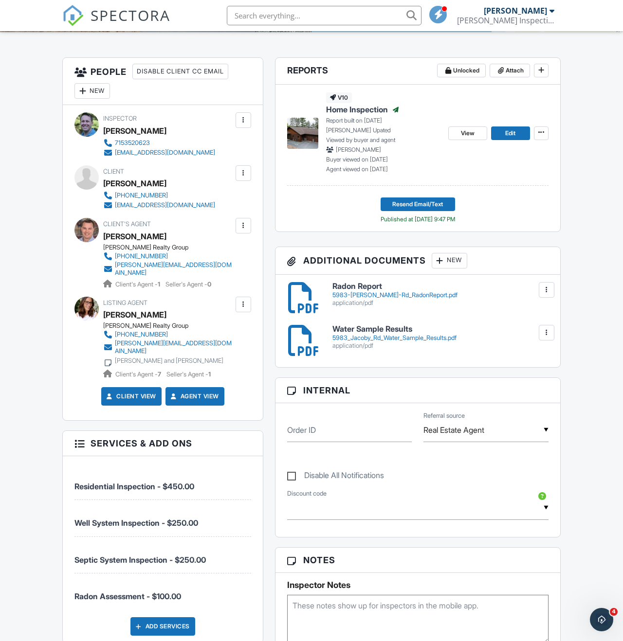
scroll to position [292, 0]
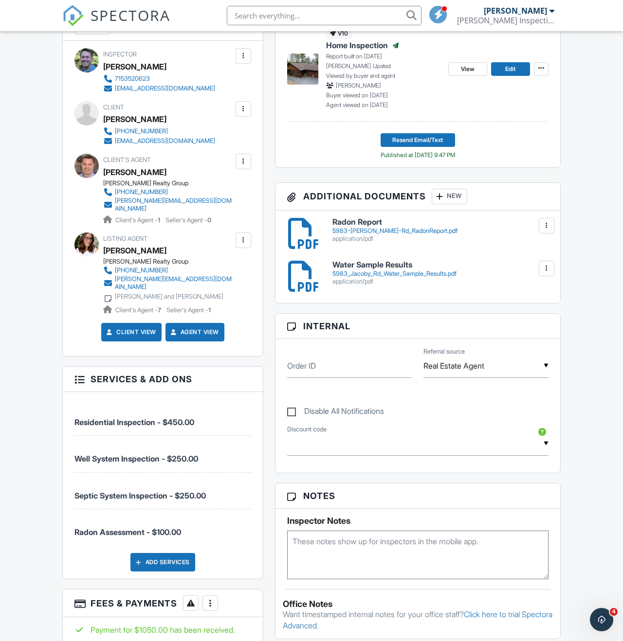
click at [590, 163] on div "Dashboard Templates Contacts Metrics Automations Advanced Settings Support Cent…" at bounding box center [311, 488] width 623 height 1498
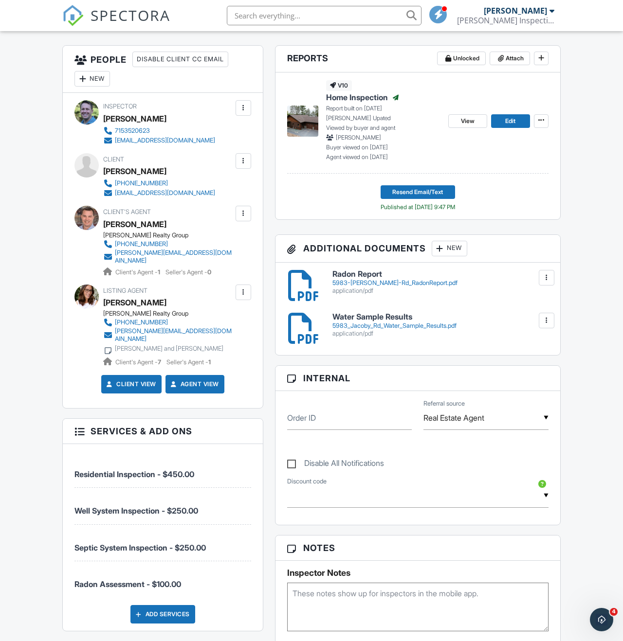
scroll to position [0, 0]
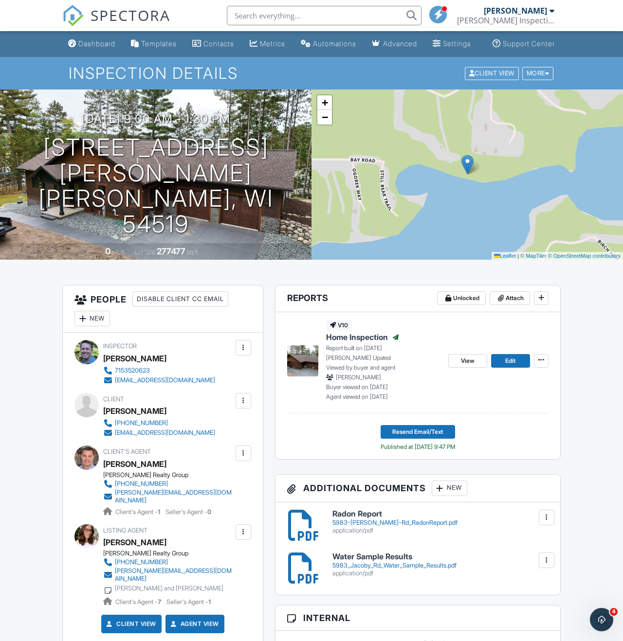
drag, startPoint x: 591, startPoint y: 185, endPoint x: 605, endPoint y: 5, distance: 180.6
click at [98, 47] on link "Dashboard" at bounding box center [91, 44] width 55 height 18
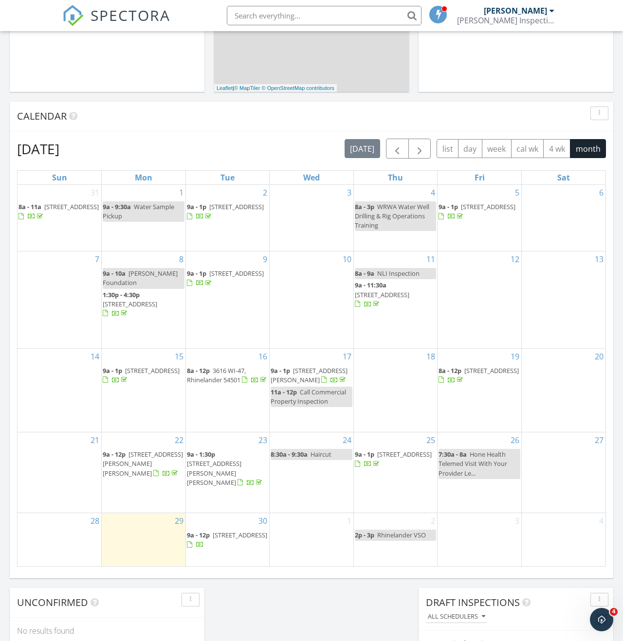
scroll to position [341, 0]
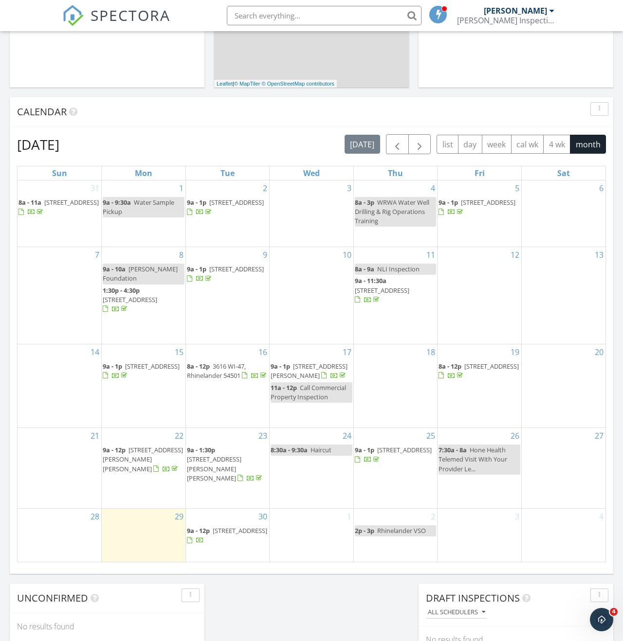
click at [484, 367] on span "9341 Thoroughfare Rd, Minocqua 54548" at bounding box center [491, 366] width 54 height 9
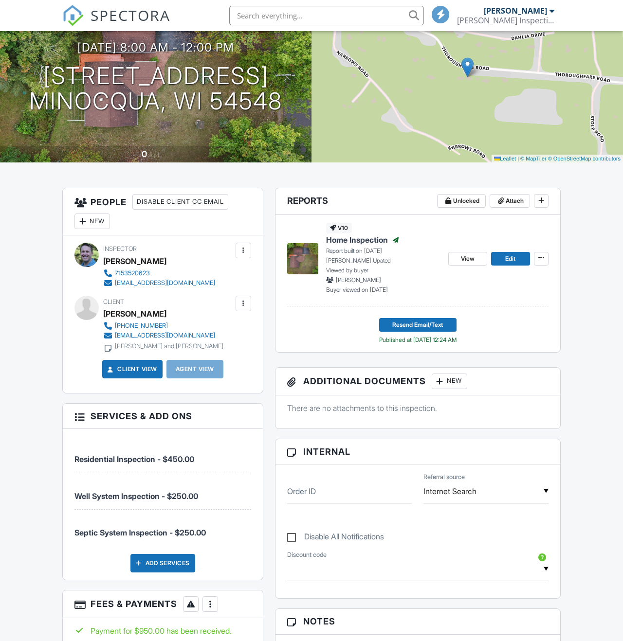
click at [443, 386] on div at bounding box center [440, 382] width 10 height 10
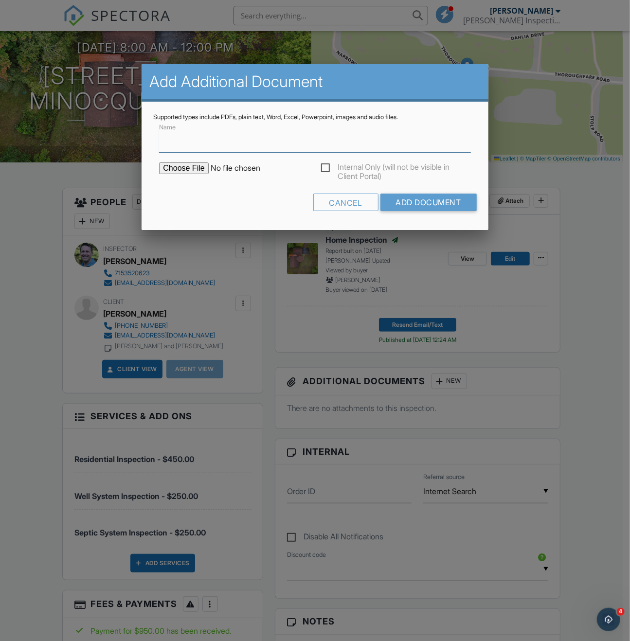
click at [229, 134] on input "Name" at bounding box center [314, 141] width 311 height 24
type input "Water Sample Results"
click at [378, 82] on h2 "Add Additional Document" at bounding box center [314, 81] width 331 height 19
drag, startPoint x: 360, startPoint y: 201, endPoint x: 392, endPoint y: 192, distance: 34.0
click at [360, 201] on div "Cancel" at bounding box center [345, 203] width 65 height 18
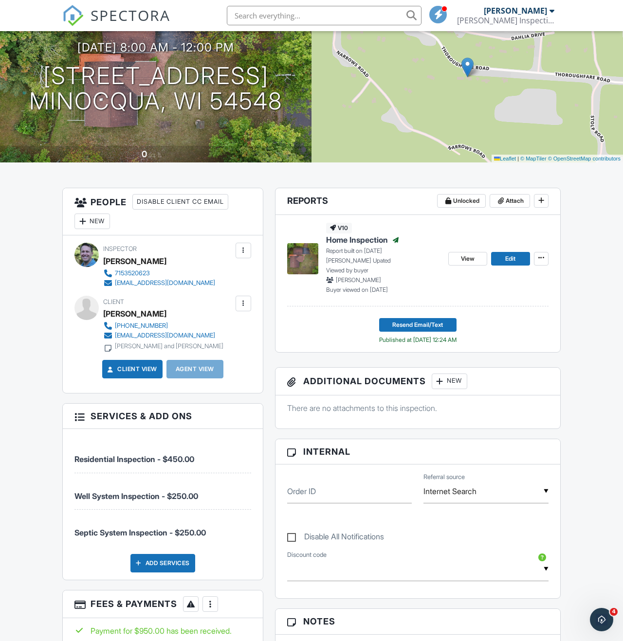
click at [452, 389] on div "New" at bounding box center [450, 382] width 36 height 16
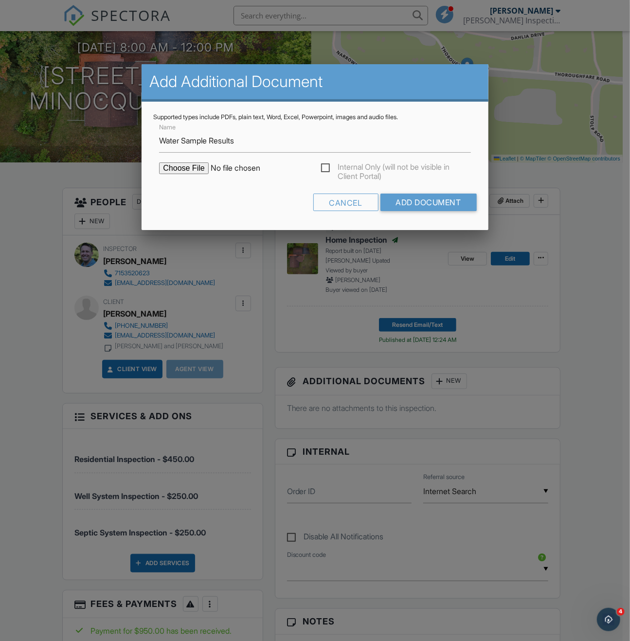
click at [202, 169] on input "file" at bounding box center [241, 169] width 165 height 12
type input "C:\fakepath\9341 Thoroughfare Rd Water Sample Results.pdf"
click at [422, 200] on input "Add Document" at bounding box center [429, 203] width 96 height 18
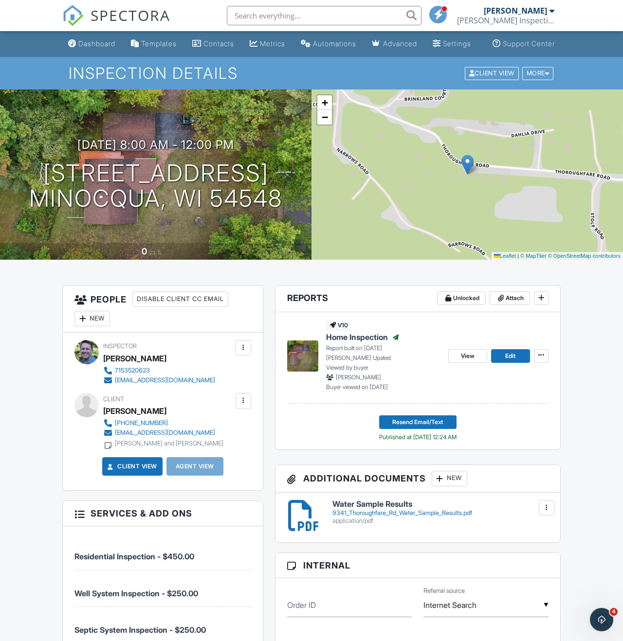
click at [72, 41] on div "Dashboard" at bounding box center [72, 43] width 8 height 8
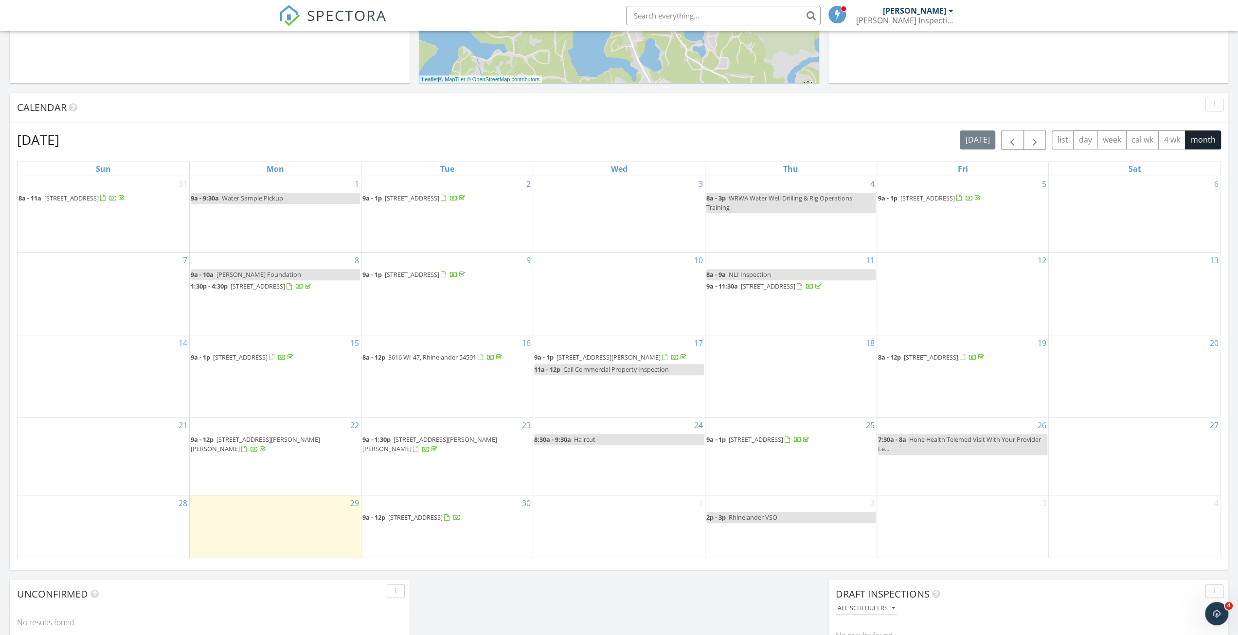
scroll to position [487, 0]
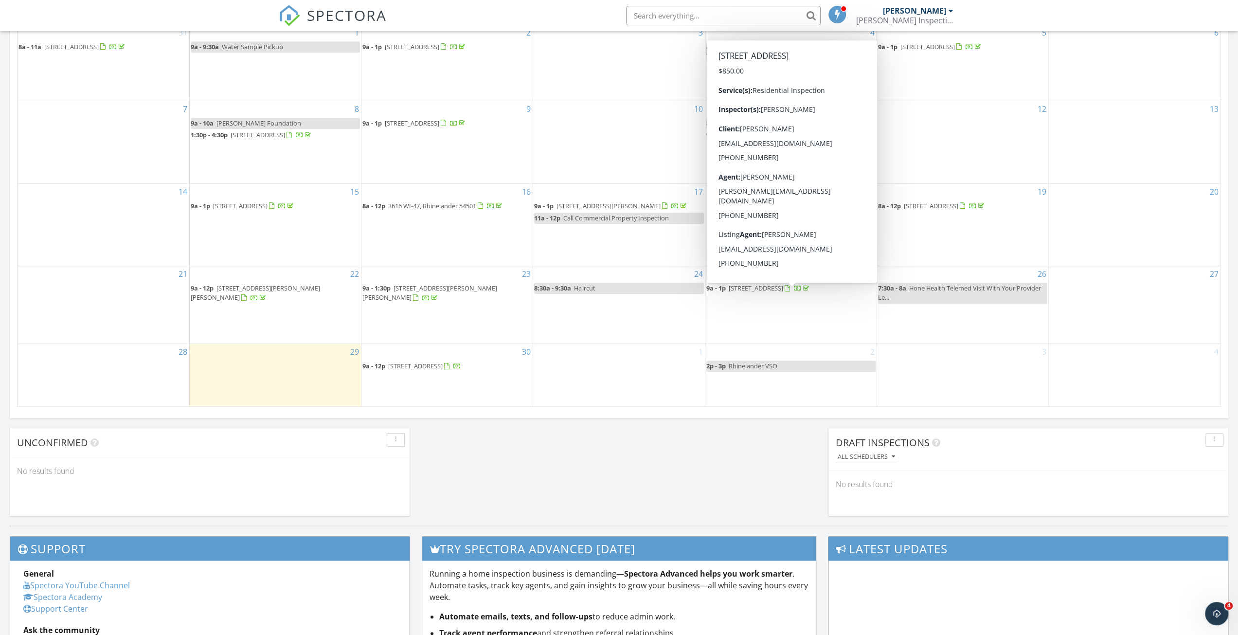
click at [622, 292] on span "[STREET_ADDRESS]" at bounding box center [756, 288] width 54 height 9
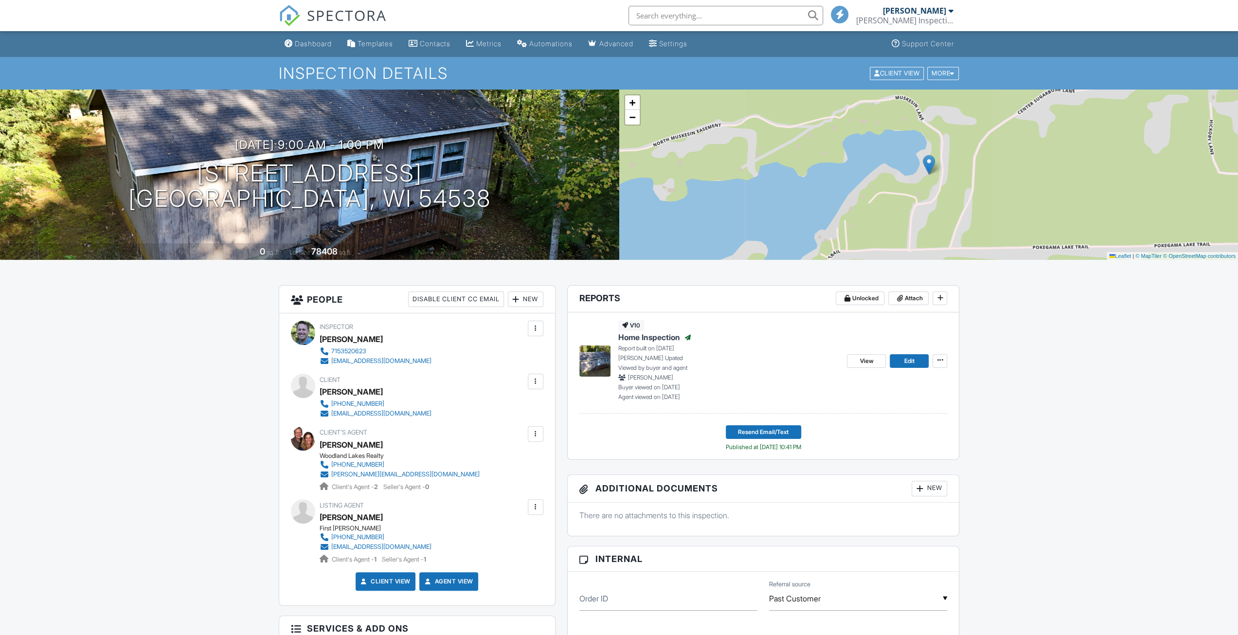
click at [325, 51] on link "Dashboard" at bounding box center [308, 44] width 55 height 18
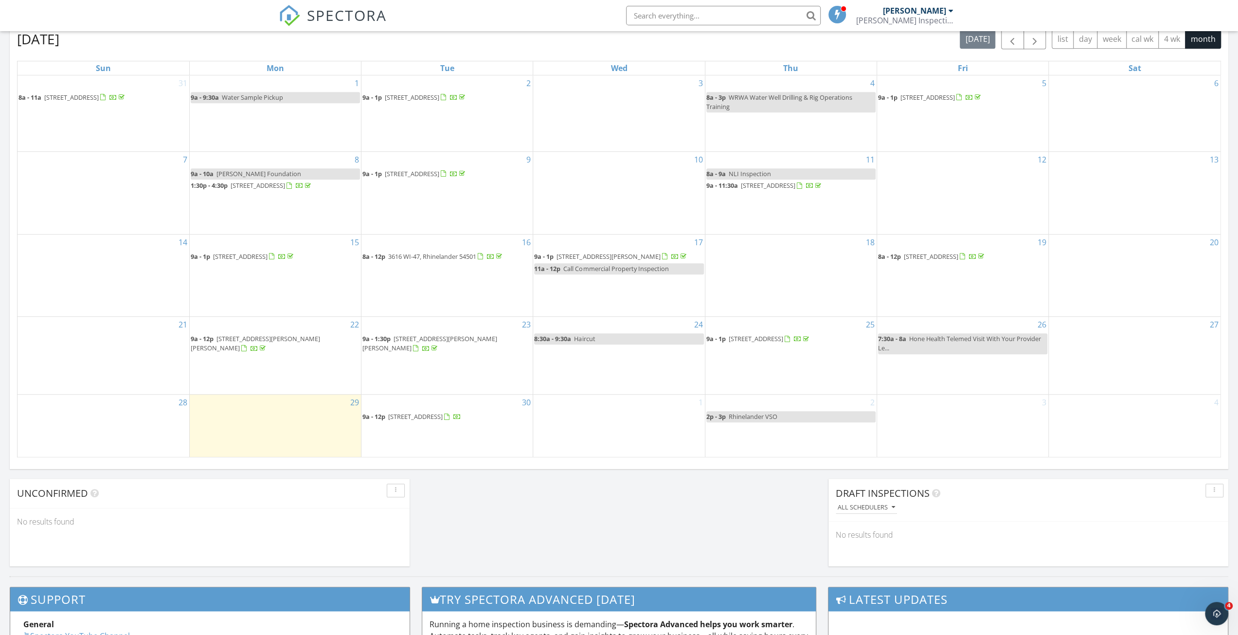
scroll to position [438, 0]
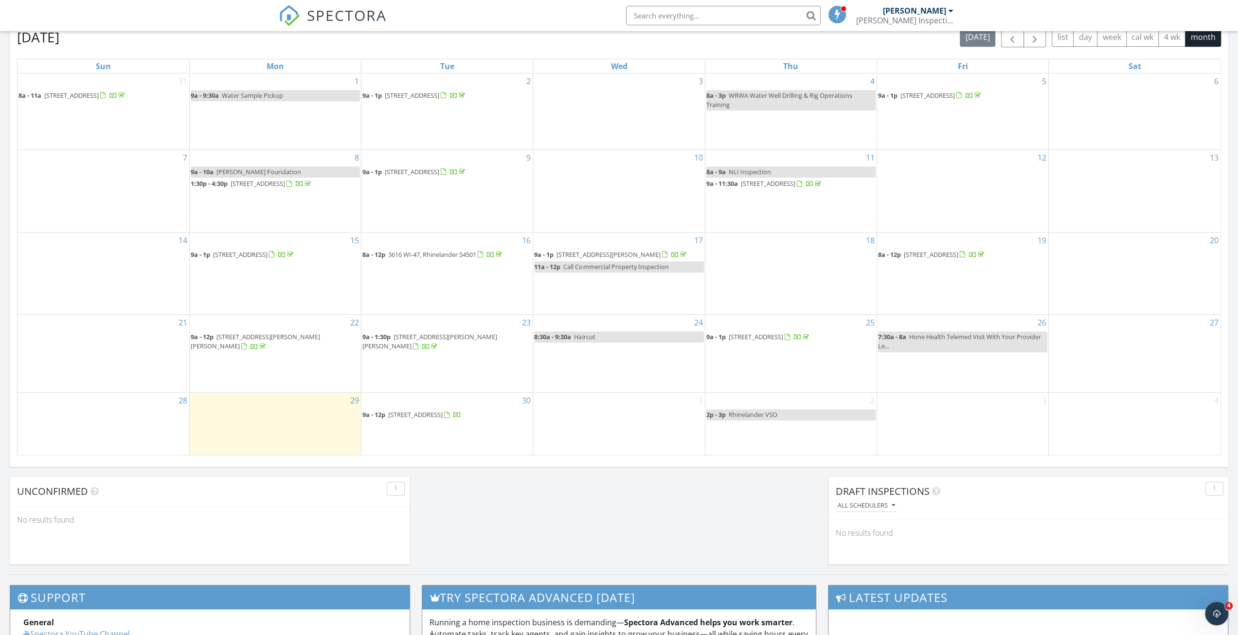
click at [675, 501] on div "Today Nathan Brewer No results found New Inspection New Quote Map + − Leaflet |…" at bounding box center [619, 132] width 1238 height 886
click at [780, 338] on span "3645 E Muskesin Ln, Lac du Flambeau 54538" at bounding box center [756, 336] width 54 height 9
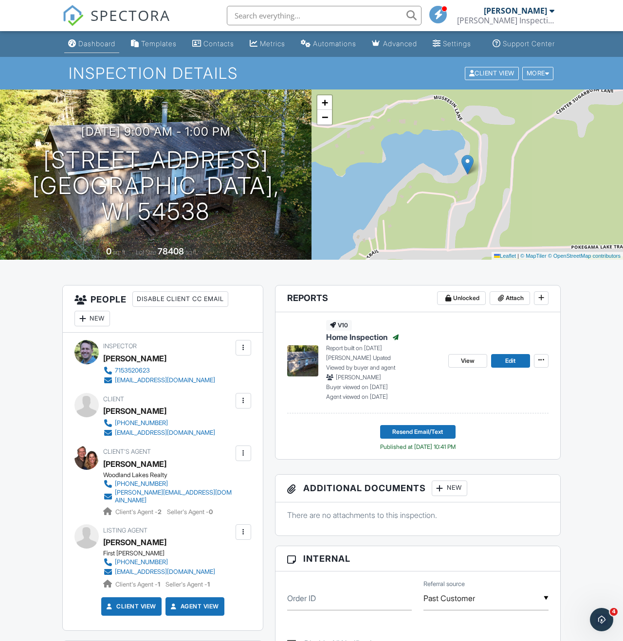
click at [98, 46] on link "Dashboard" at bounding box center [91, 44] width 55 height 18
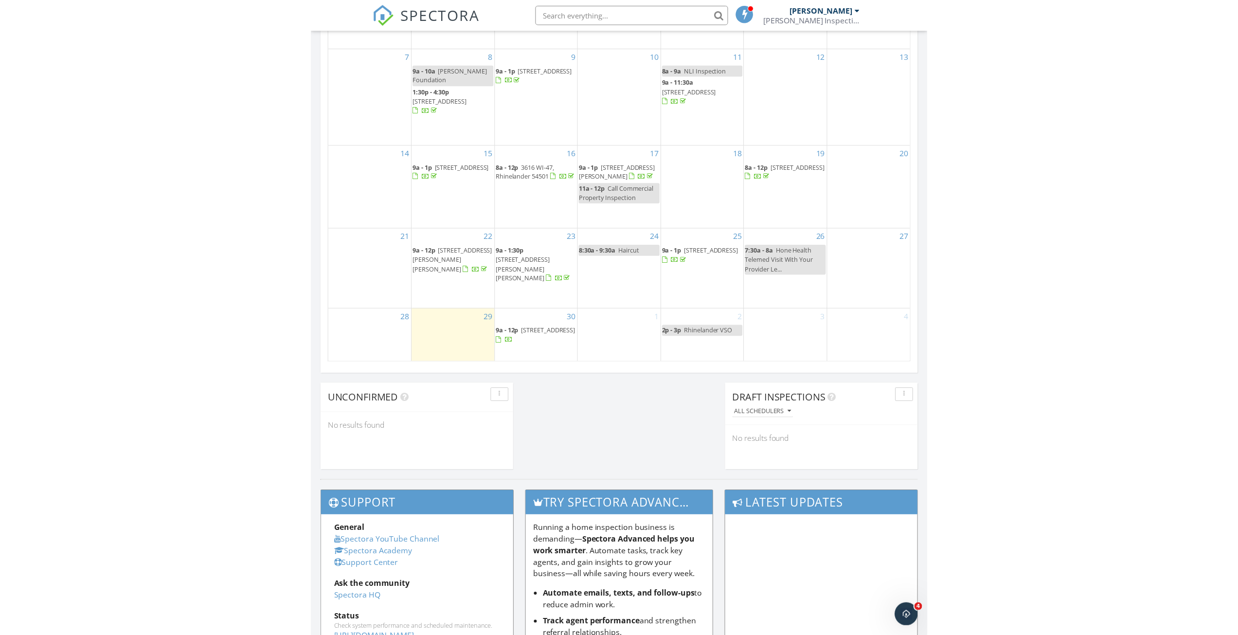
scroll to position [535, 0]
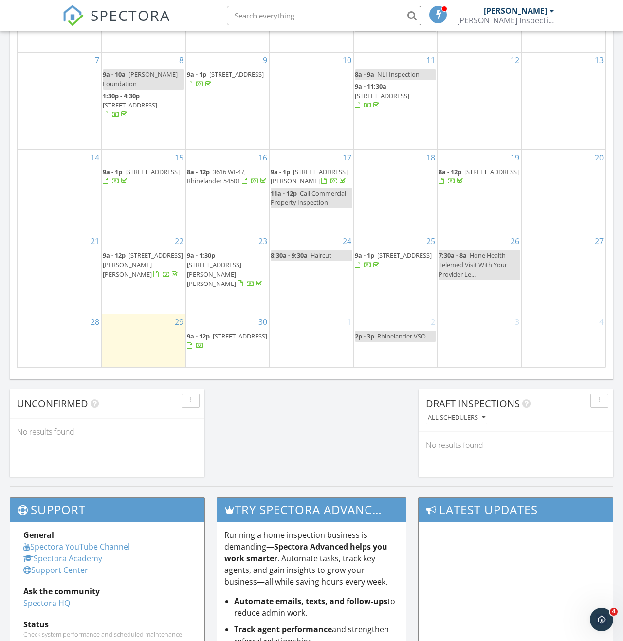
click at [312, 408] on div "[DATE] [PERSON_NAME] No results found New Inspection New Quote Map + − Leaflet …" at bounding box center [311, 44] width 623 height 886
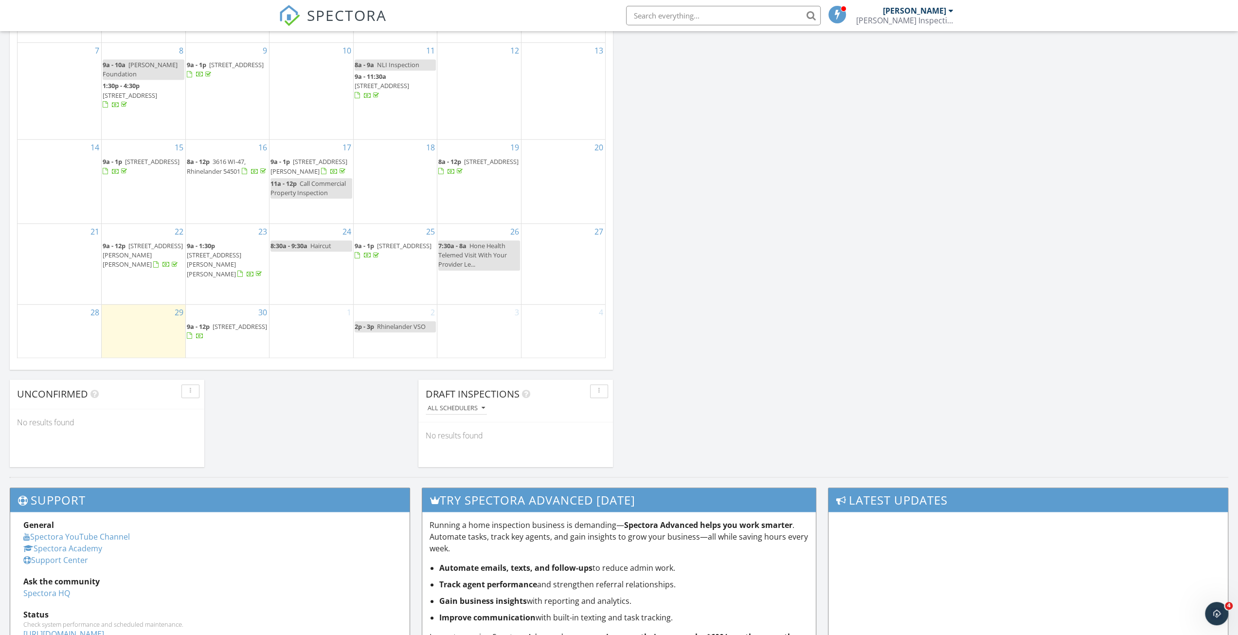
scroll to position [900, 1253]
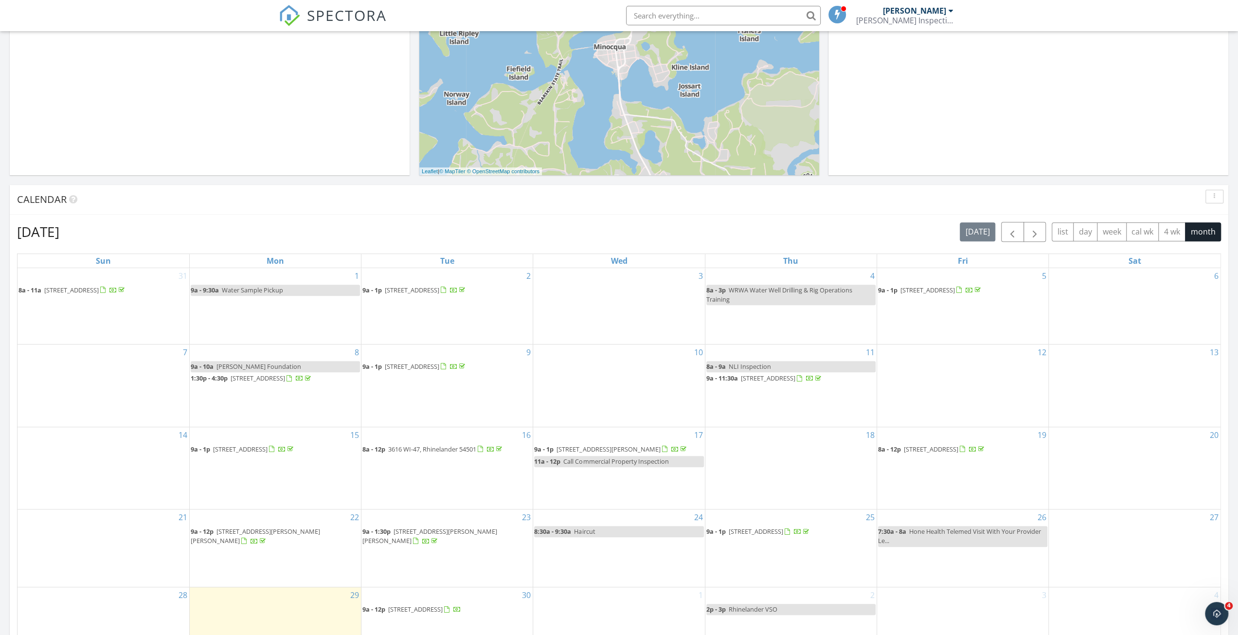
click at [622, 198] on div "Calendar" at bounding box center [612, 199] width 1190 height 15
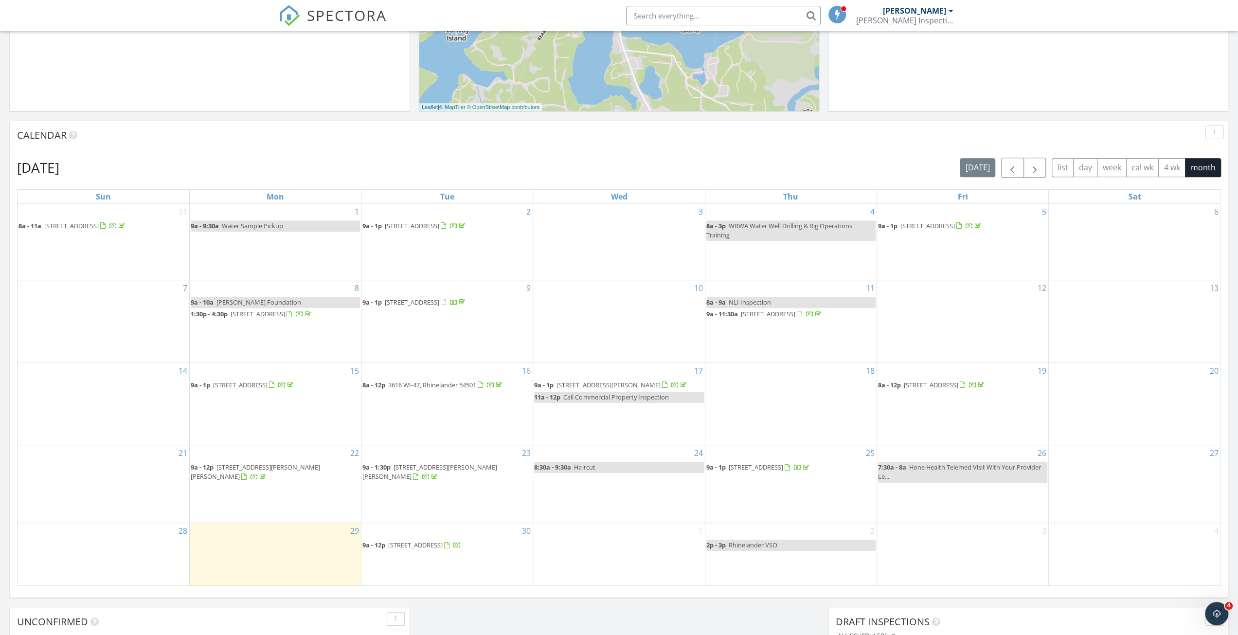
scroll to position [389, 0]
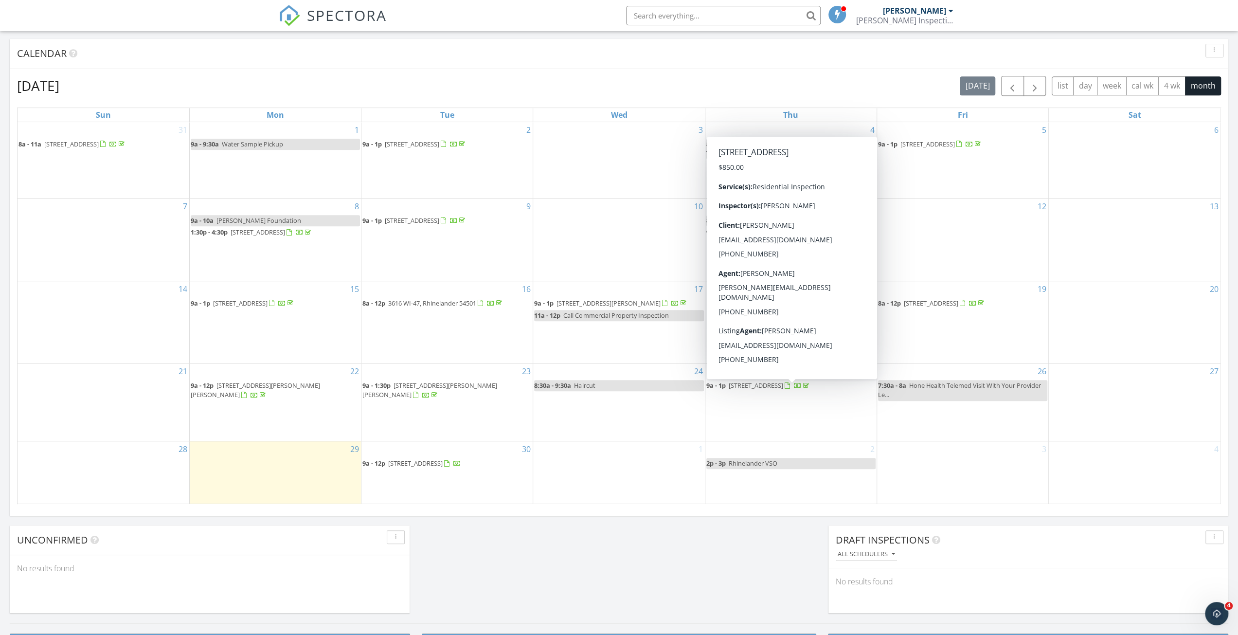
click at [622, 570] on div "[DATE] [PERSON_NAME] No results found New Inspection New Quote Map + − Leaflet …" at bounding box center [619, 180] width 1238 height 886
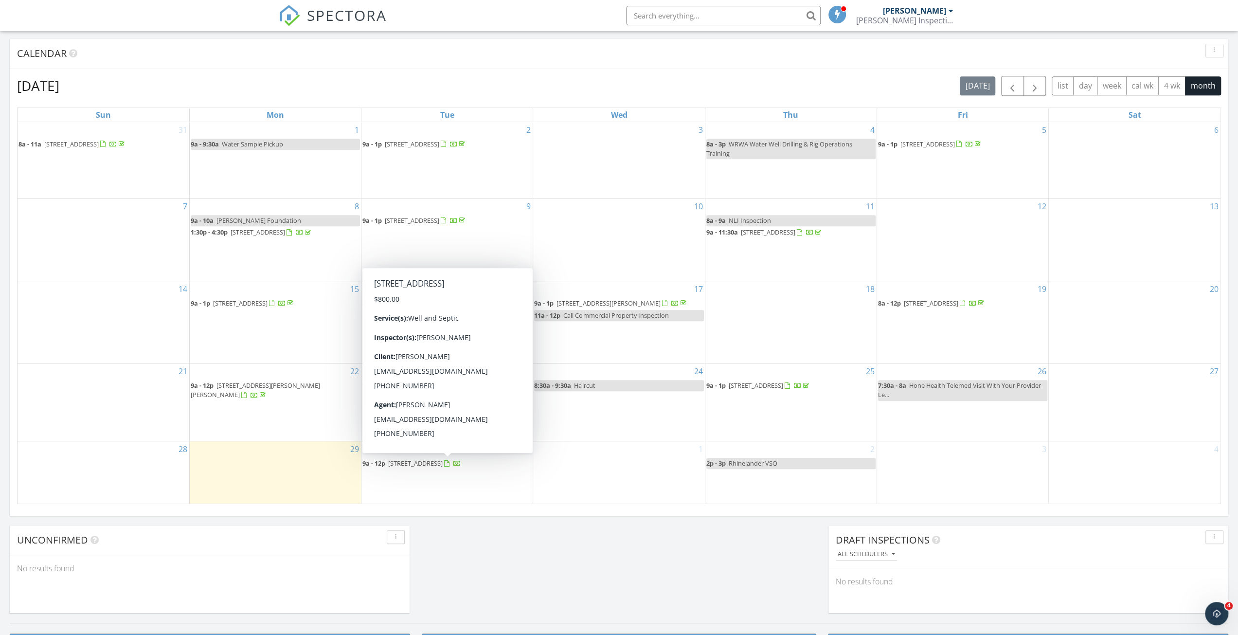
click at [575, 599] on div "[DATE] [PERSON_NAME] No results found New Inspection New Quote Map + − Leaflet …" at bounding box center [619, 180] width 1238 height 886
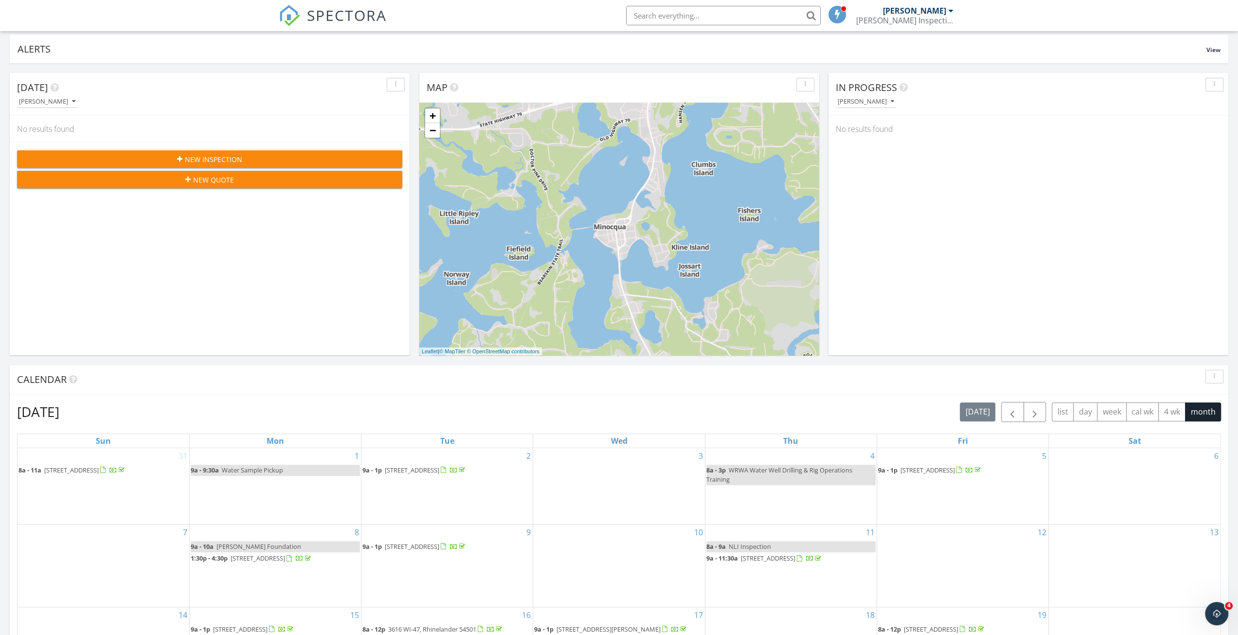
scroll to position [0, 0]
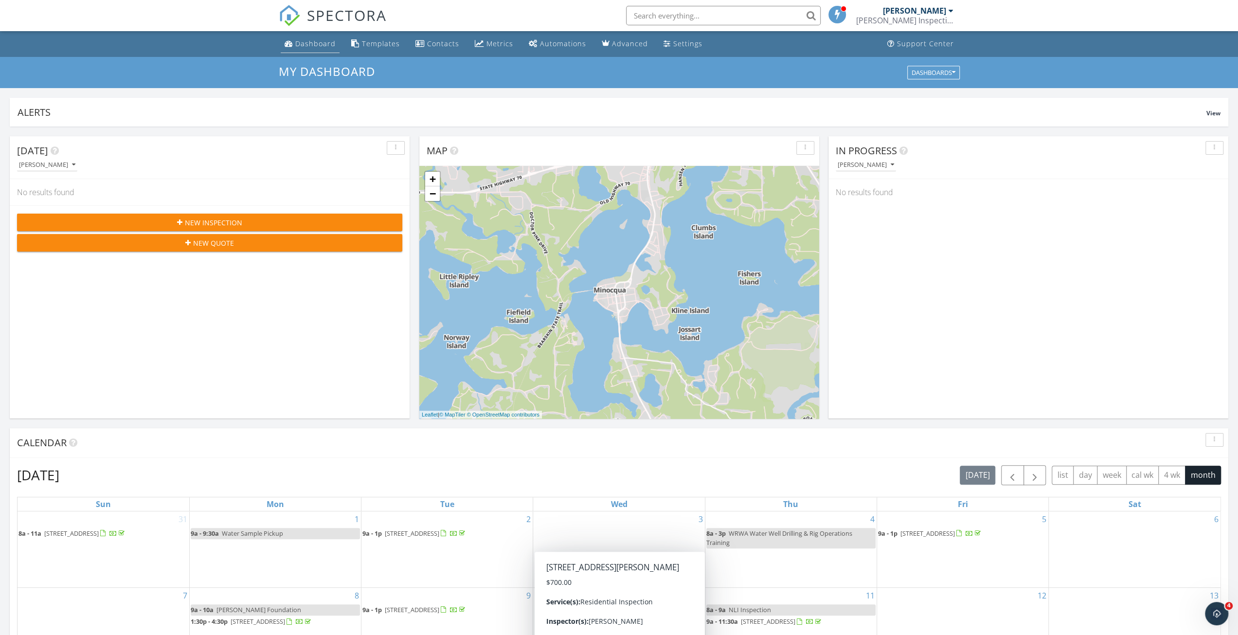
click at [313, 45] on div "Dashboard" at bounding box center [315, 43] width 40 height 9
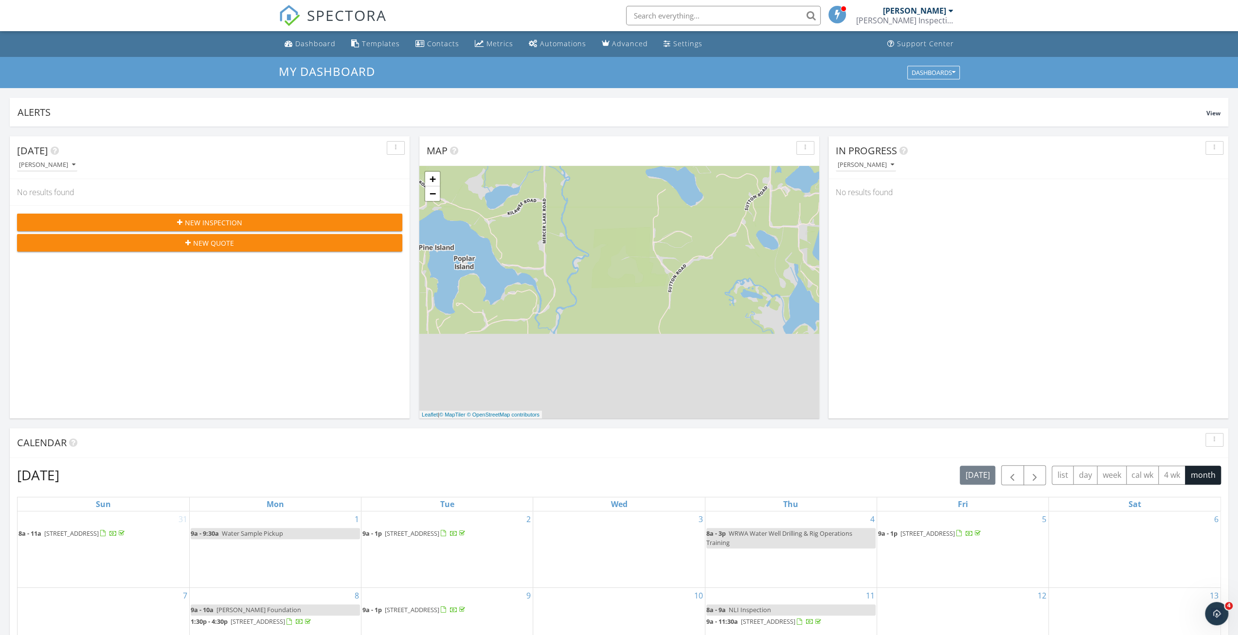
drag, startPoint x: 821, startPoint y: 514, endPoint x: 826, endPoint y: 222, distance: 292.0
click at [823, 133] on div "[DATE] [PERSON_NAME] No results found New Inspection New Quote Map + − Leaflet …" at bounding box center [619, 570] width 1238 height 886
click at [319, 46] on div "Dashboard" at bounding box center [315, 43] width 40 height 9
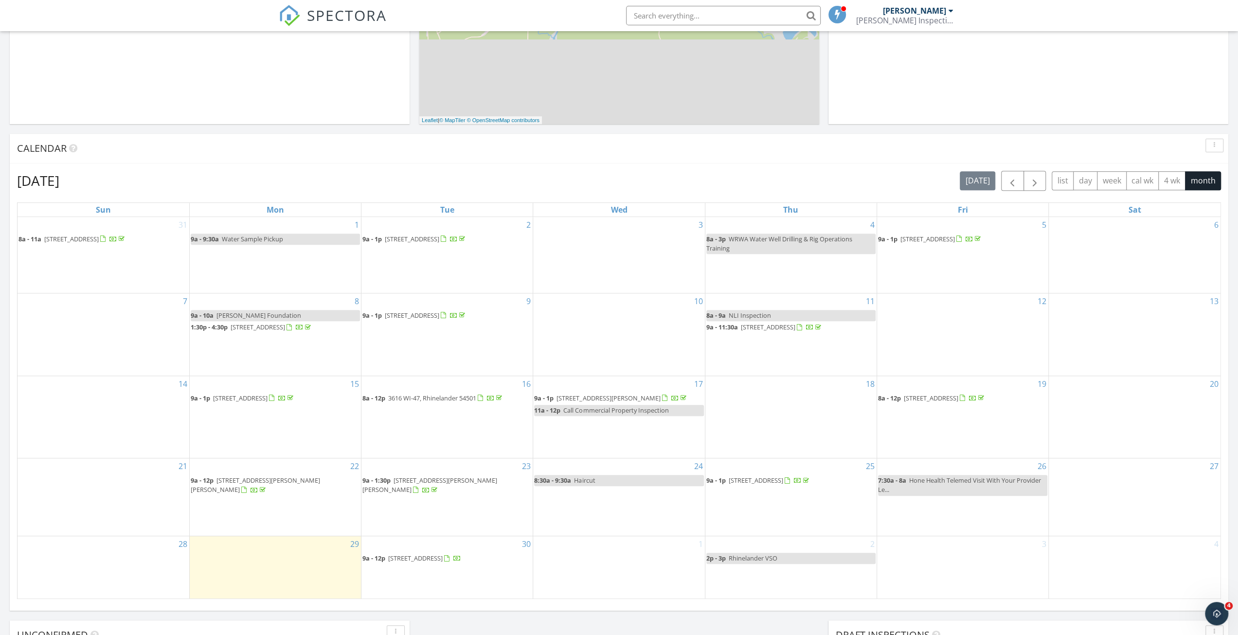
scroll to position [389, 0]
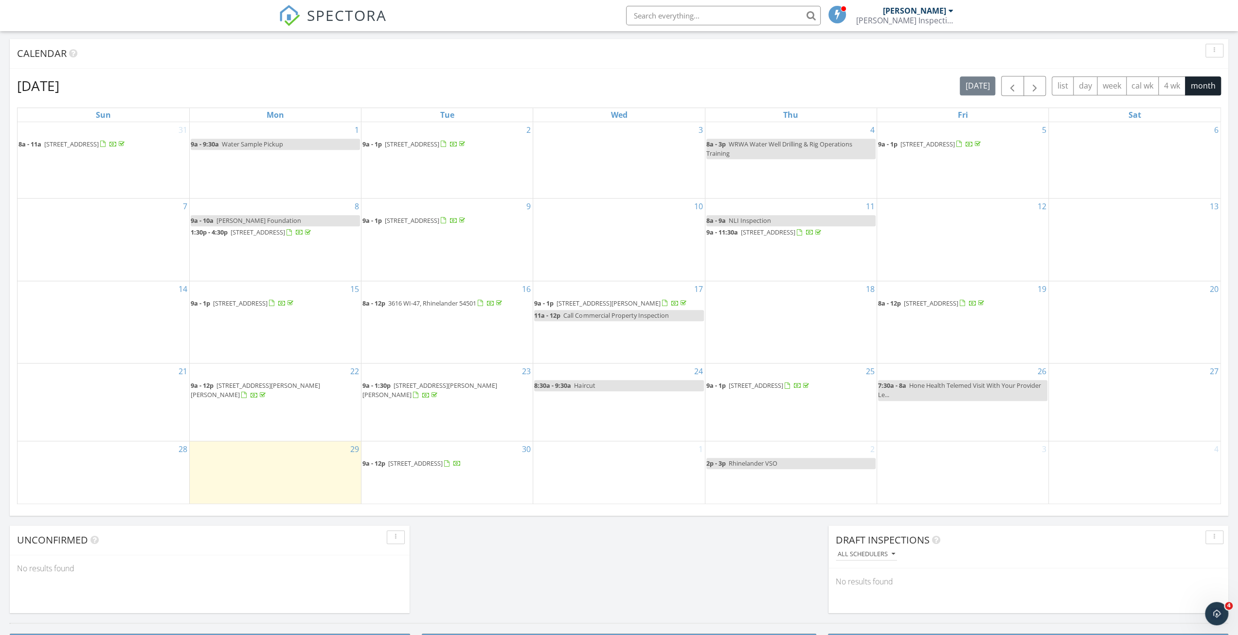
click at [766, 574] on div "Today Nathan Brewer No results found New Inspection New Quote Map + − Leaflet |…" at bounding box center [619, 180] width 1238 height 886
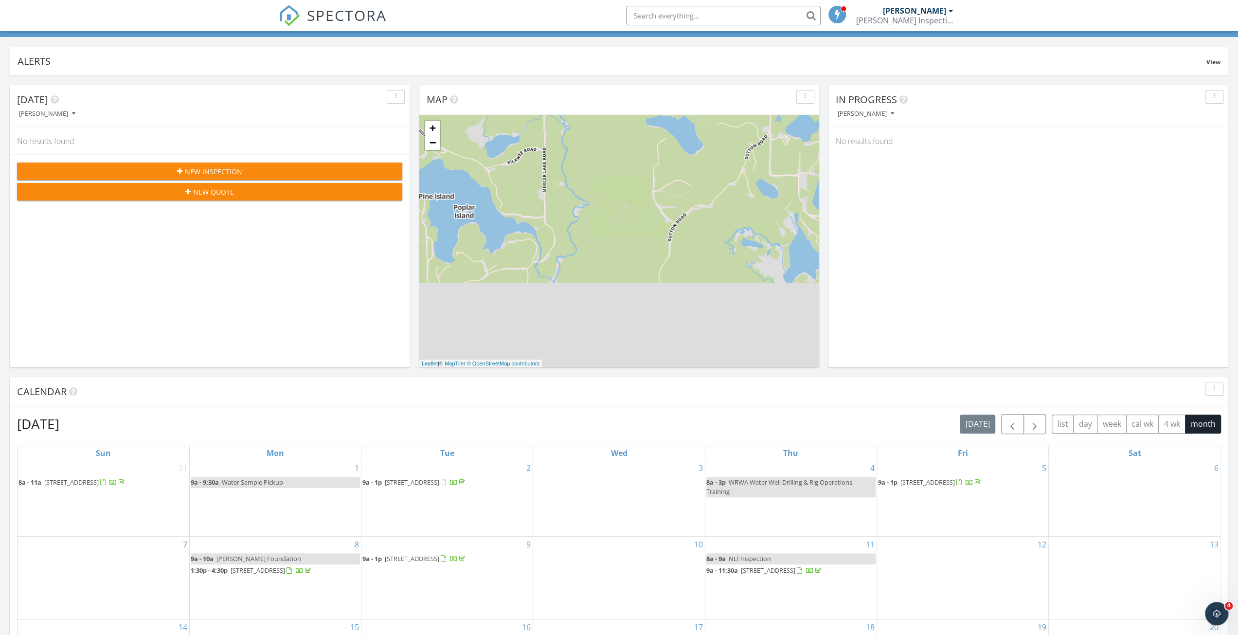
scroll to position [0, 0]
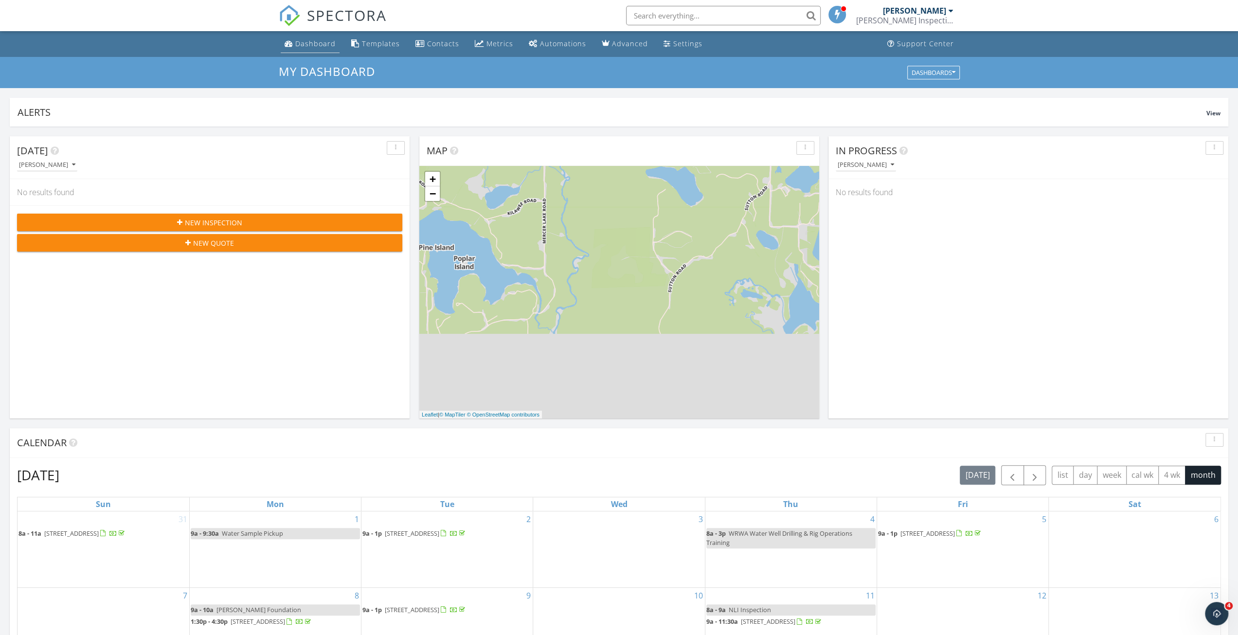
click at [303, 46] on div "Dashboard" at bounding box center [315, 43] width 40 height 9
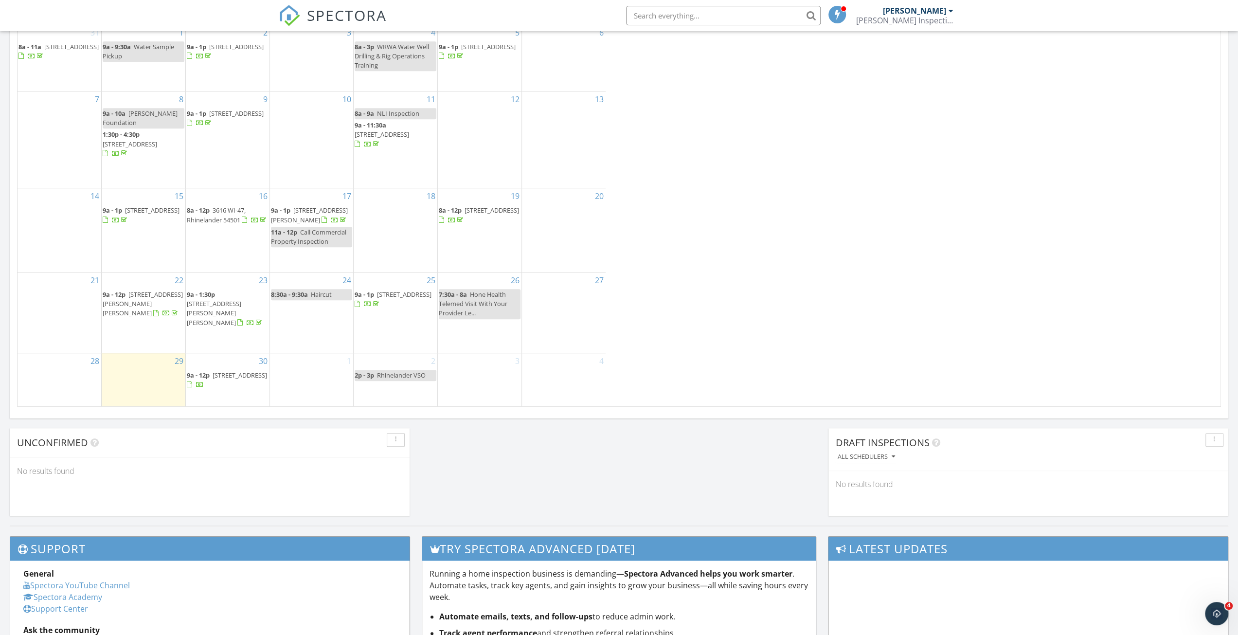
scroll to position [900, 1253]
